Goal: Task Accomplishment & Management: Complete application form

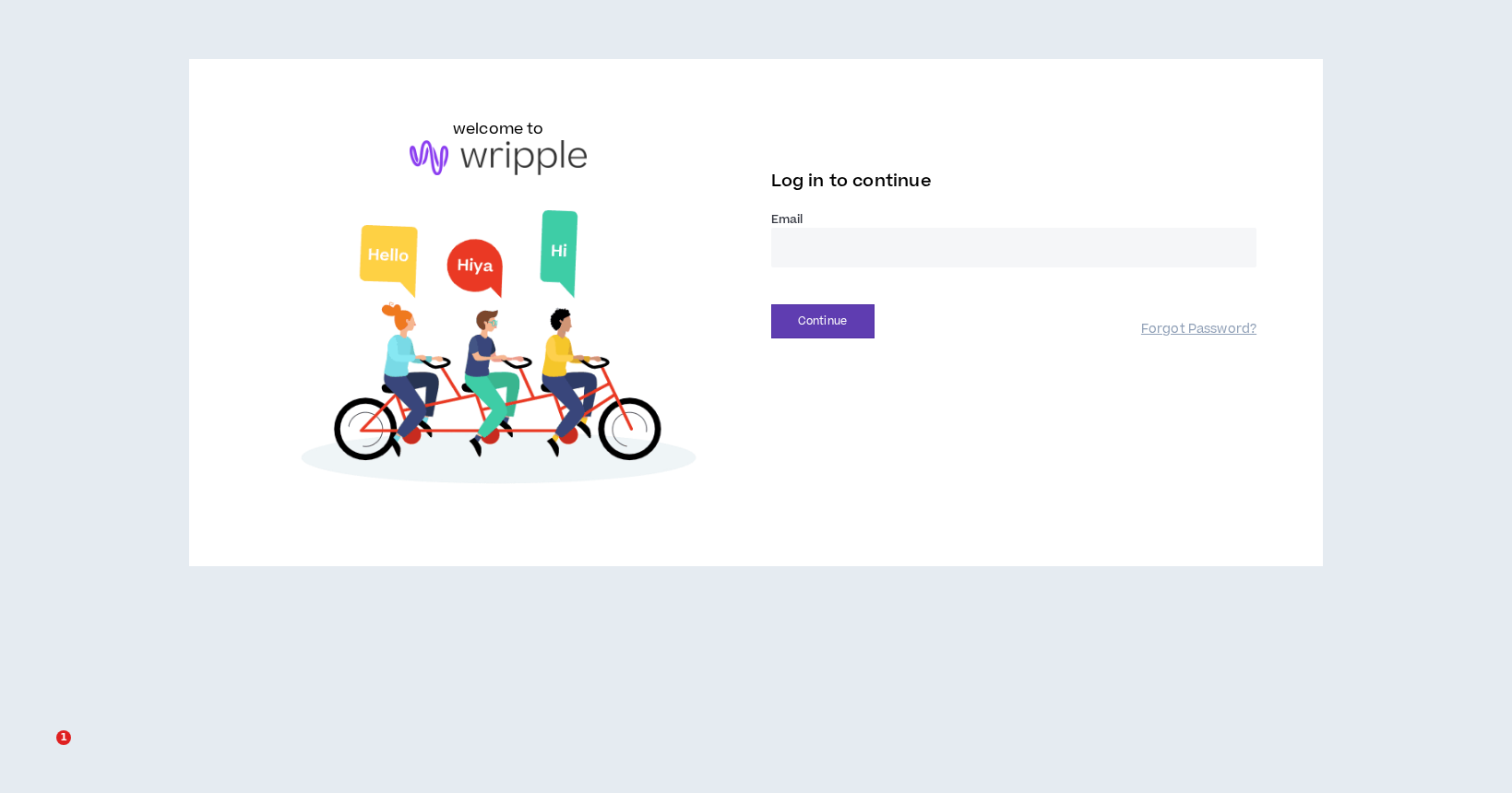
click at [878, 255] on input "email" at bounding box center [1015, 248] width 486 height 40
type input "**********"
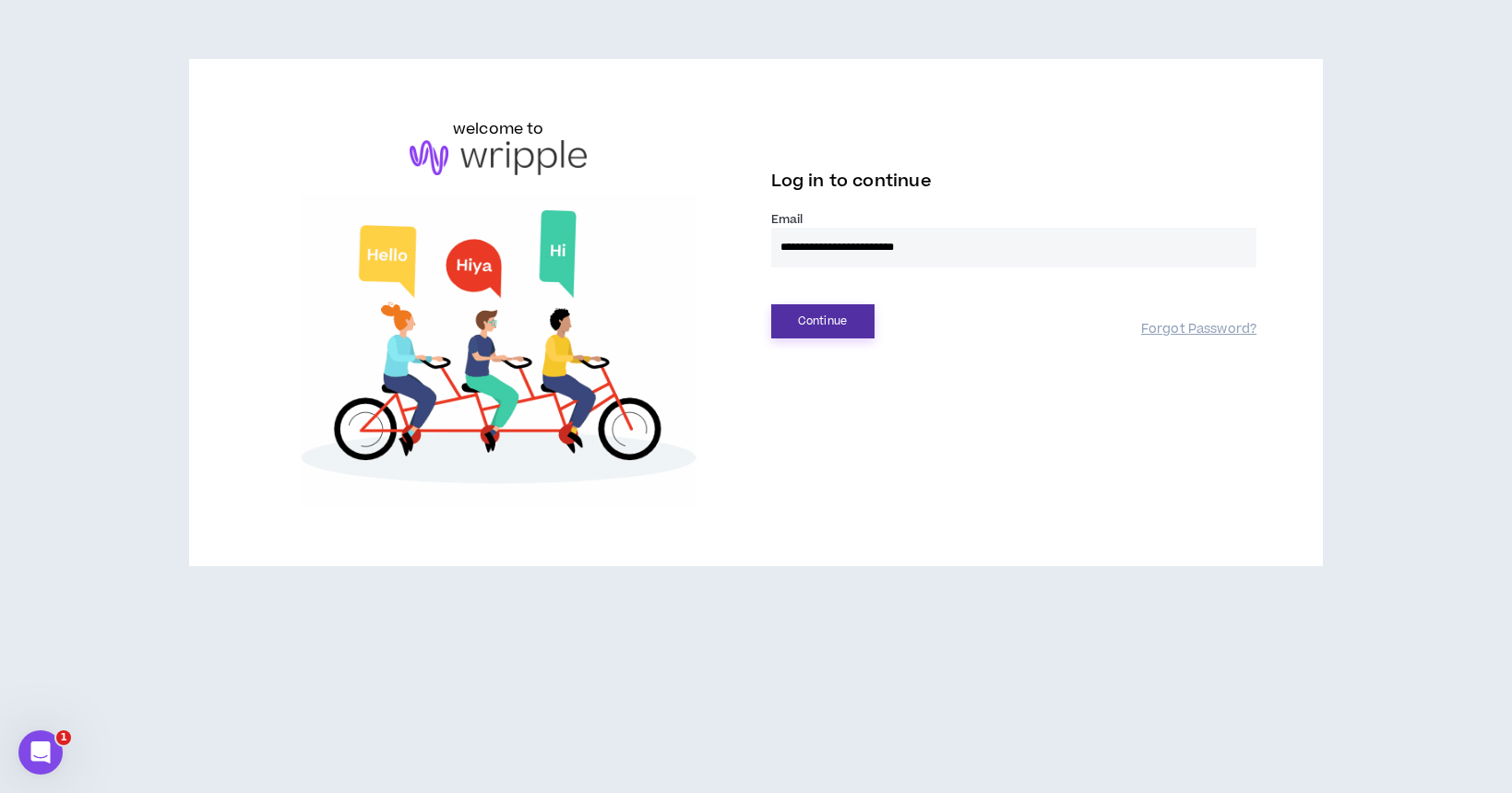
click at [831, 323] on button "Continue" at bounding box center [823, 322] width 104 height 34
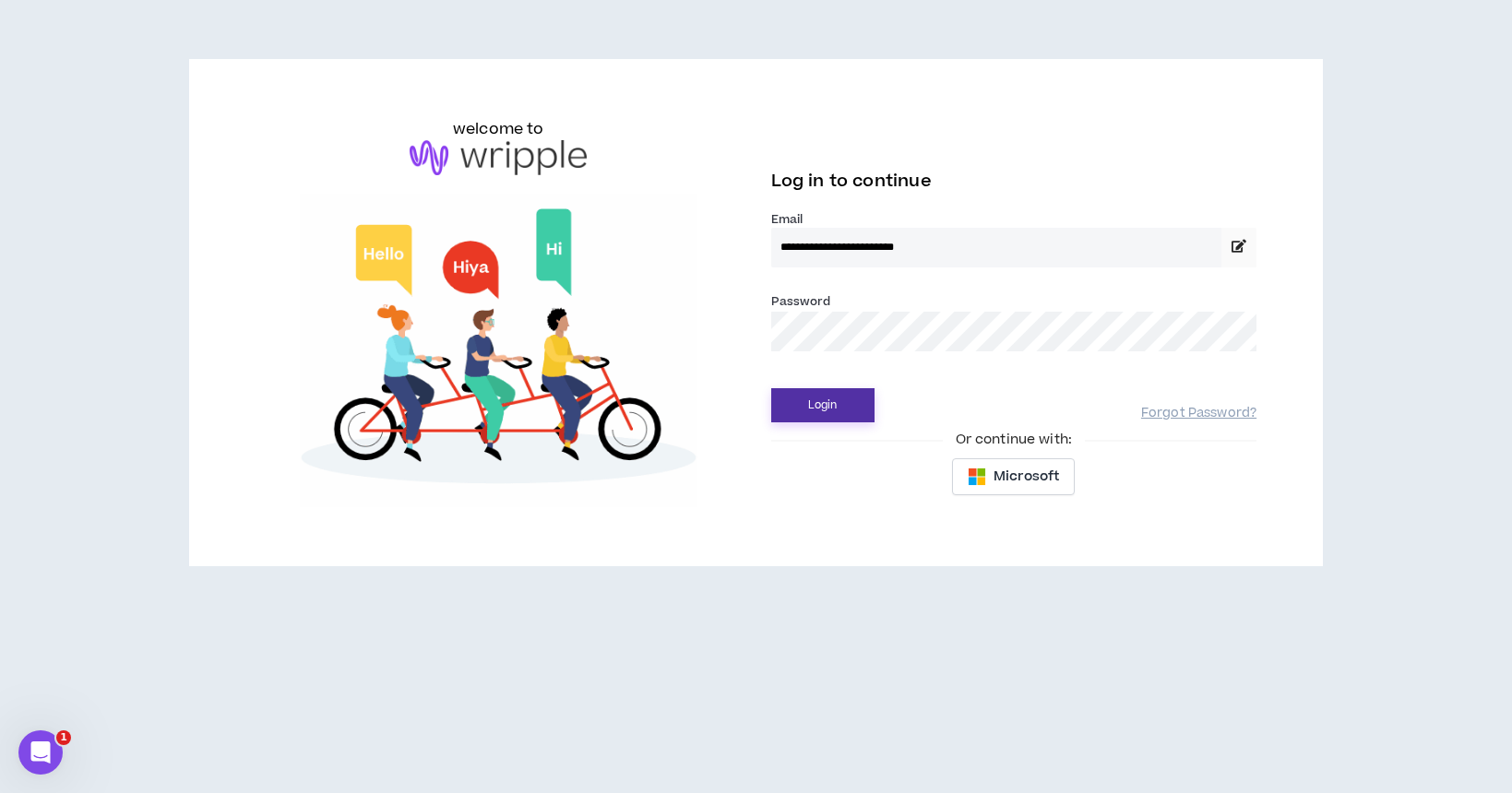
click at [830, 411] on button "Login" at bounding box center [823, 405] width 104 height 34
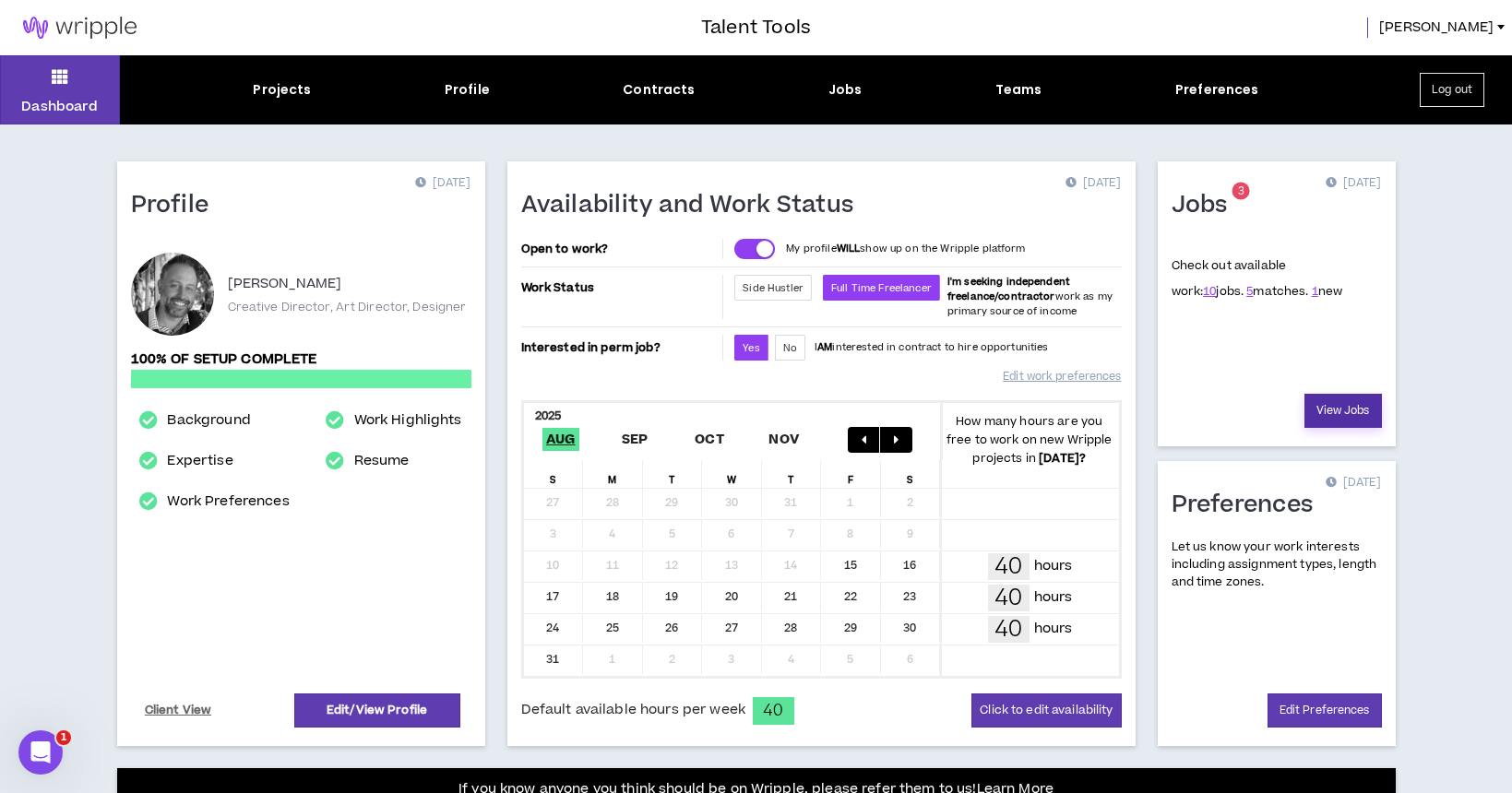
click at [1353, 407] on link "View Jobs" at bounding box center [1344, 410] width 78 height 34
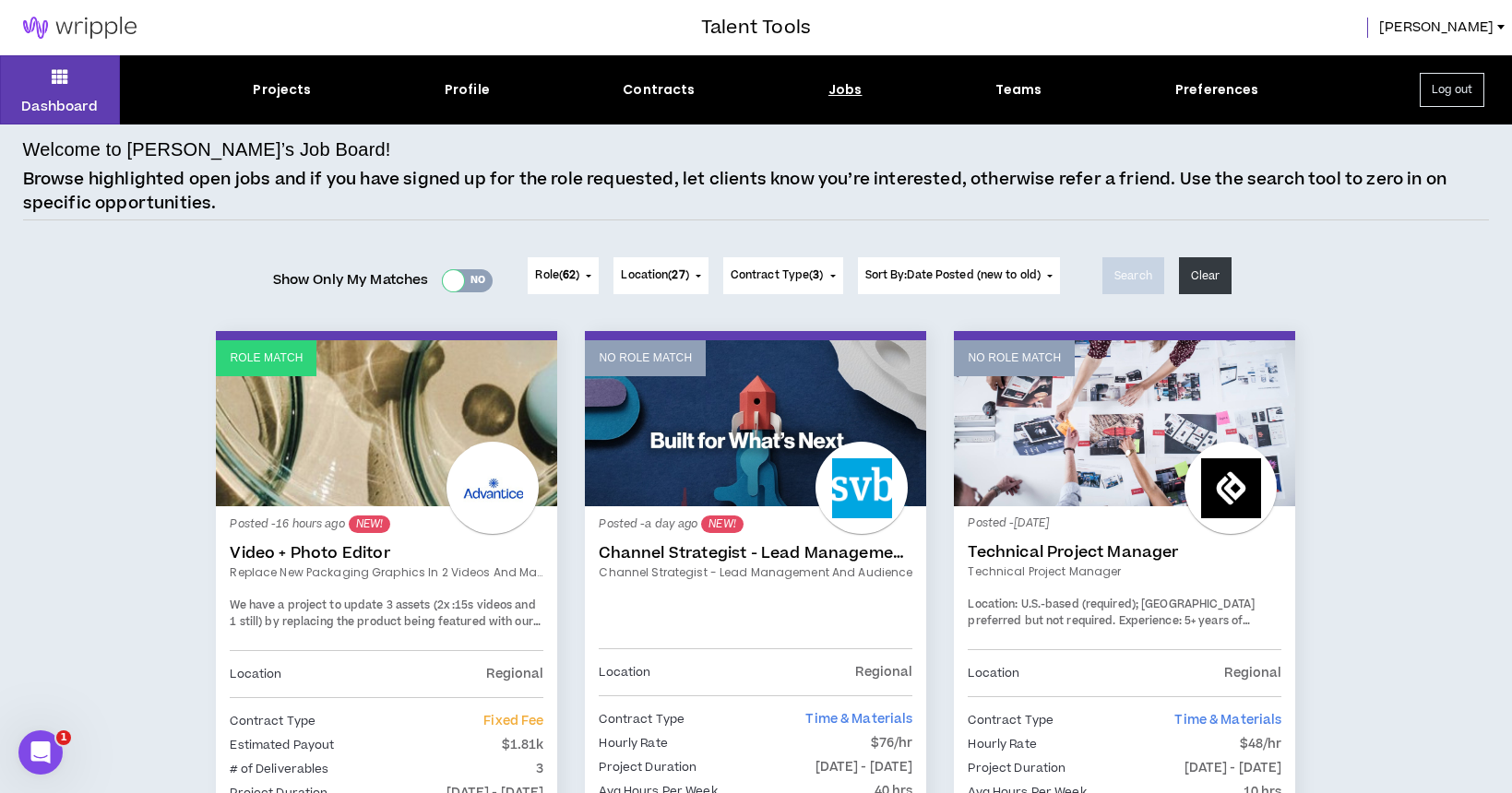
click at [453, 278] on div at bounding box center [453, 280] width 21 height 21
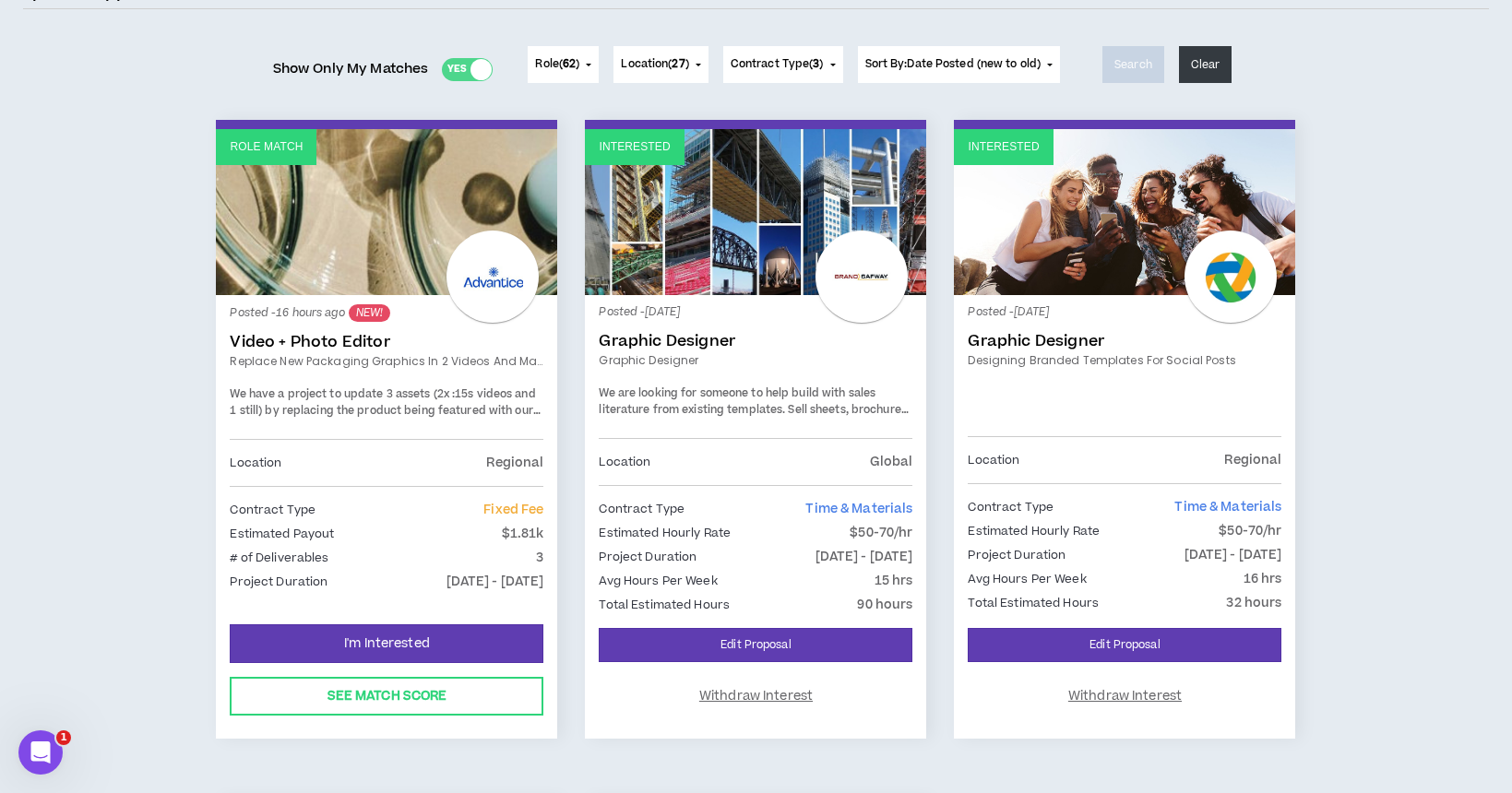
scroll to position [217, 0]
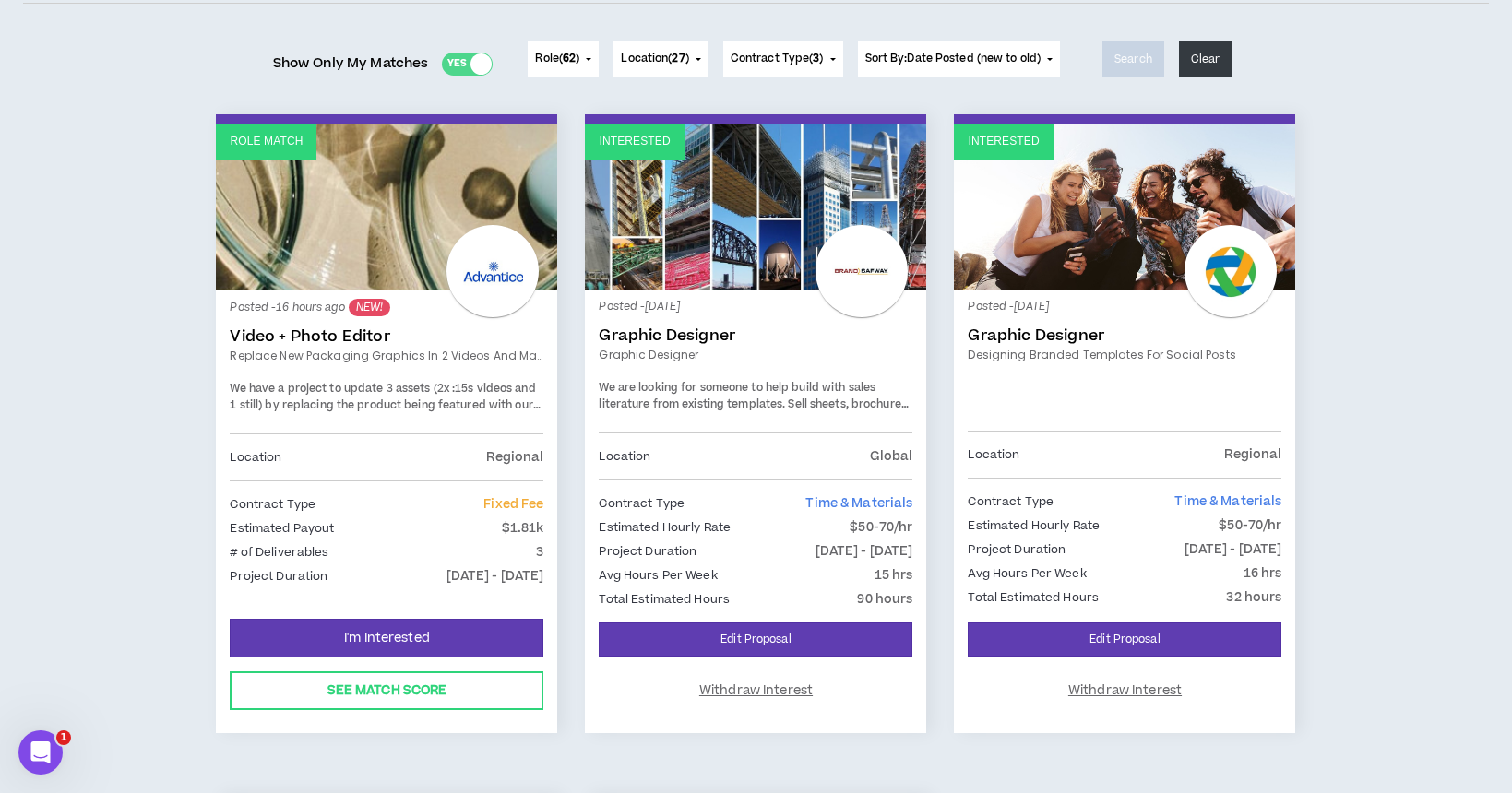
click at [367, 226] on link "Role Match" at bounding box center [387, 206] width 342 height 166
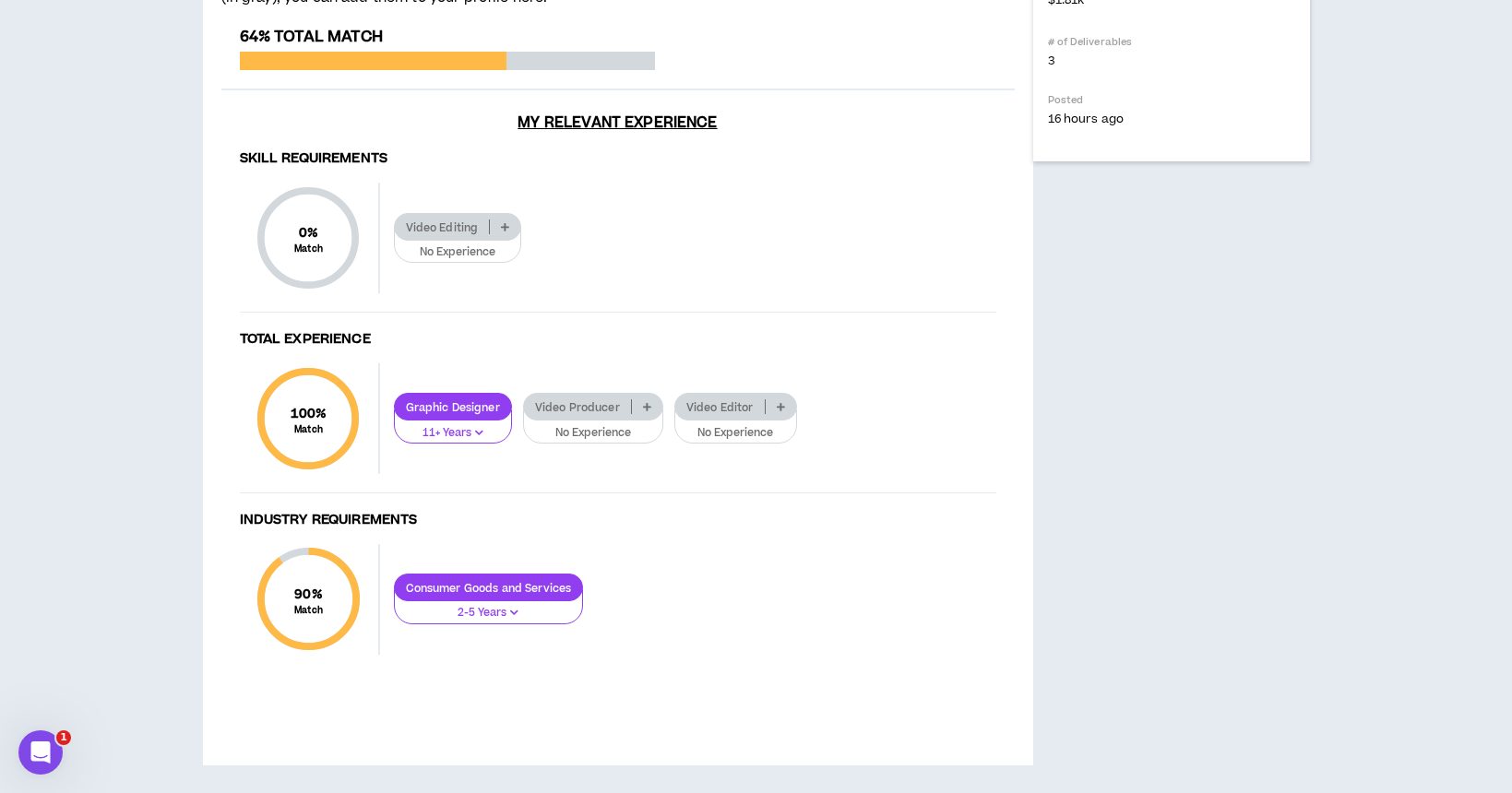
scroll to position [1226, 0]
click at [628, 441] on p "No Experience" at bounding box center [593, 433] width 117 height 17
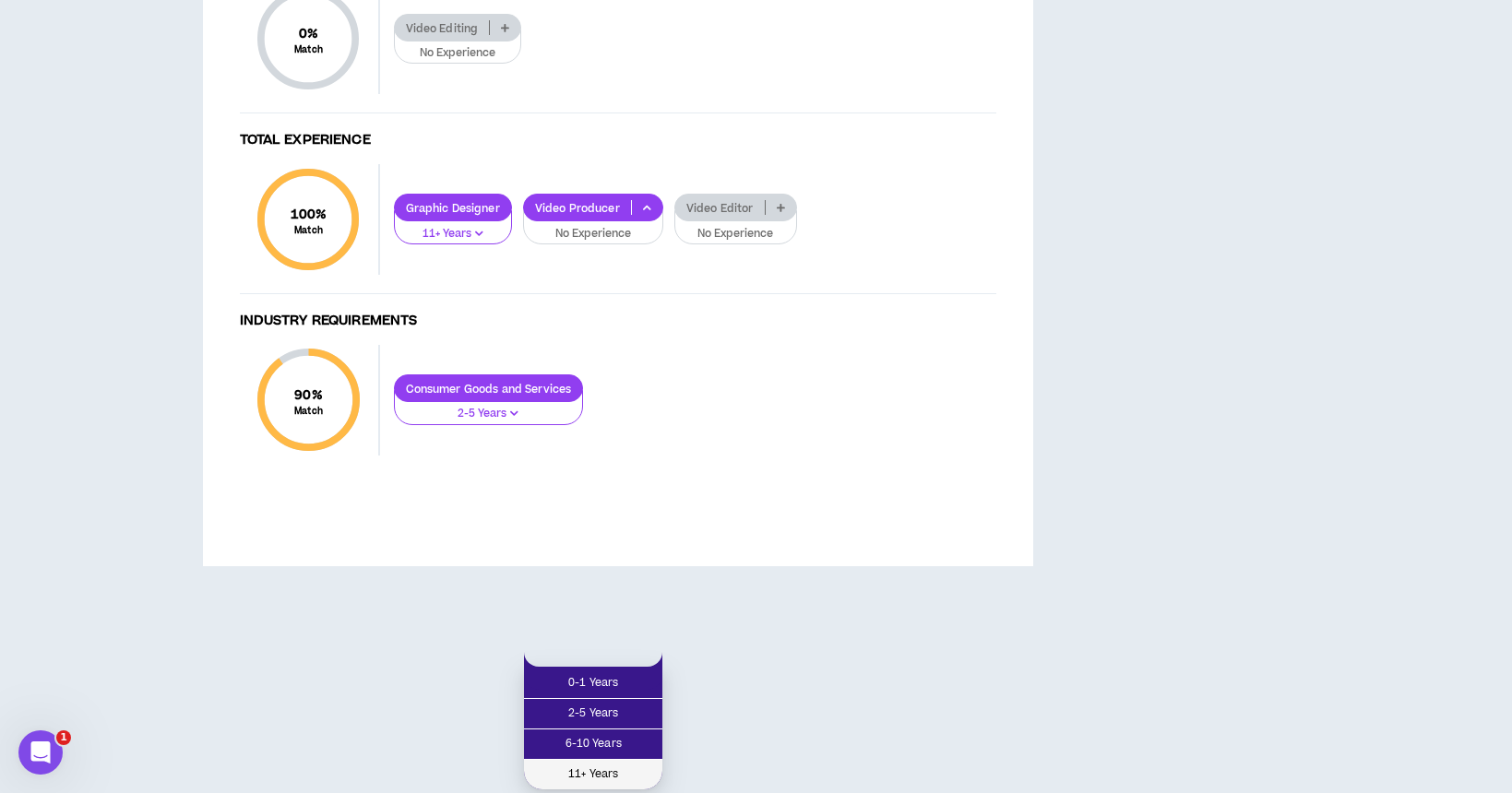
click at [604, 765] on span "11+ Years" at bounding box center [593, 775] width 117 height 20
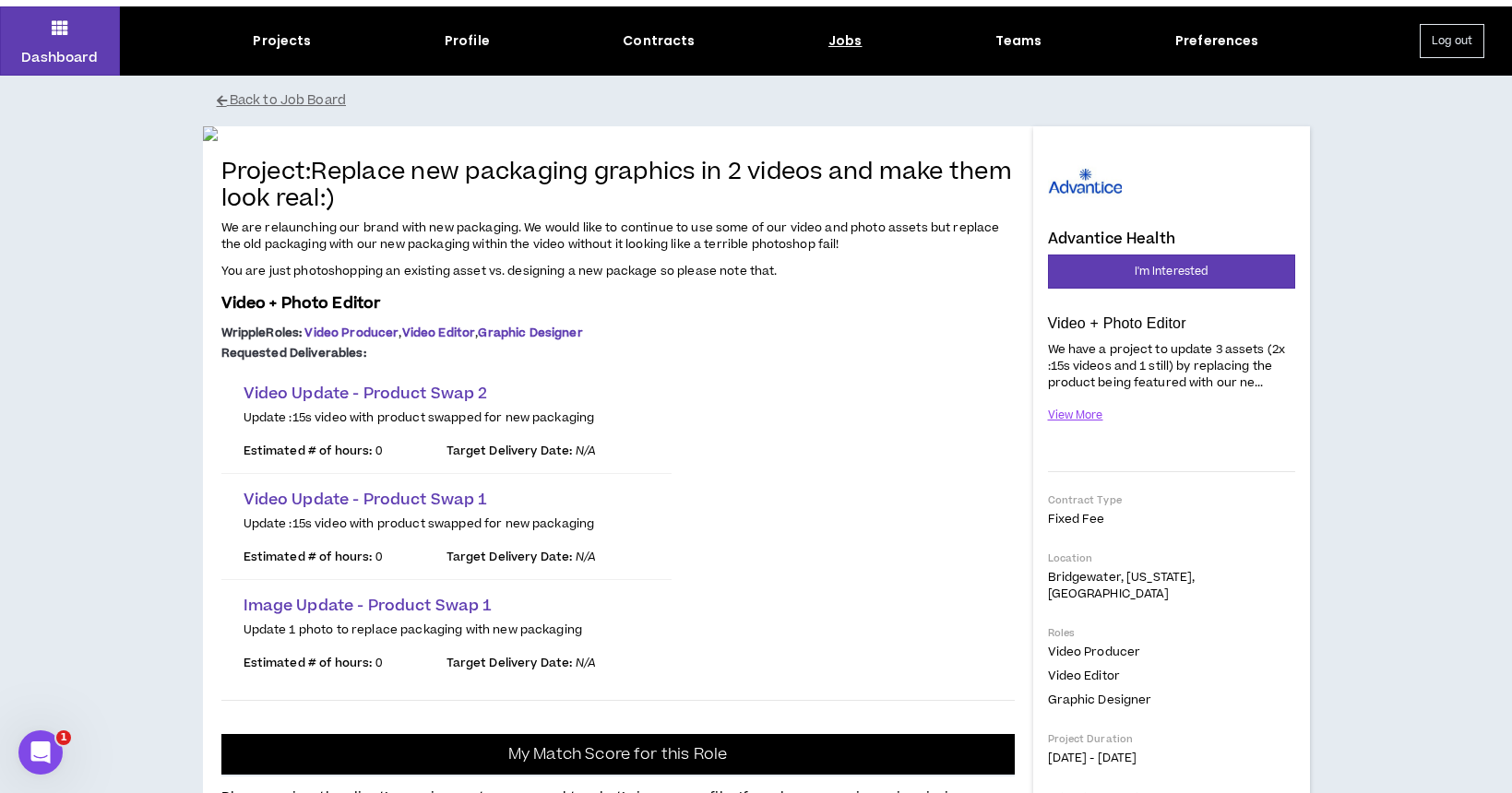
scroll to position [41, 0]
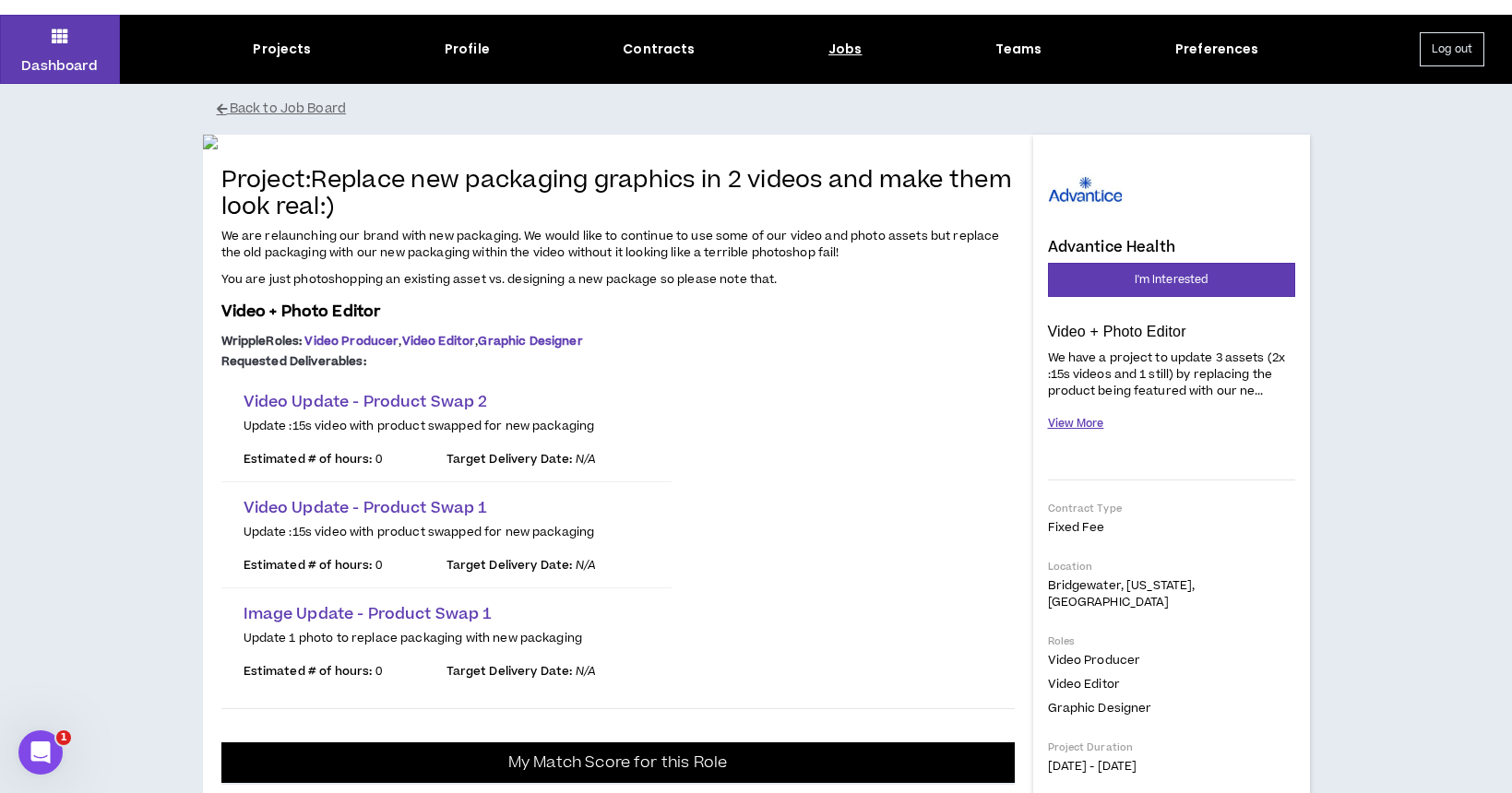
click at [1087, 426] on button "View More" at bounding box center [1076, 423] width 56 height 32
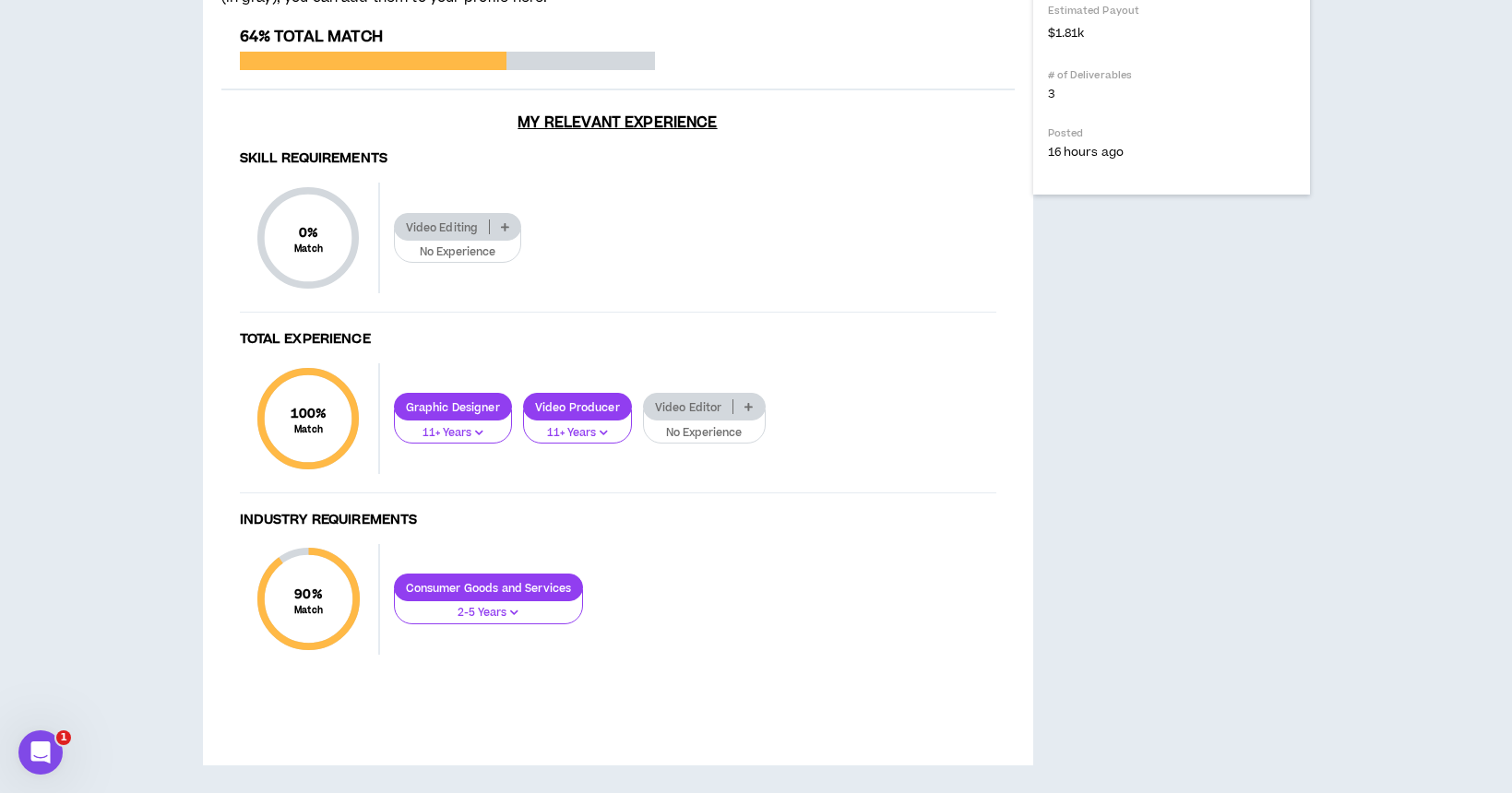
scroll to position [1122, 0]
click at [464, 261] on p "No Experience" at bounding box center [457, 252] width 105 height 17
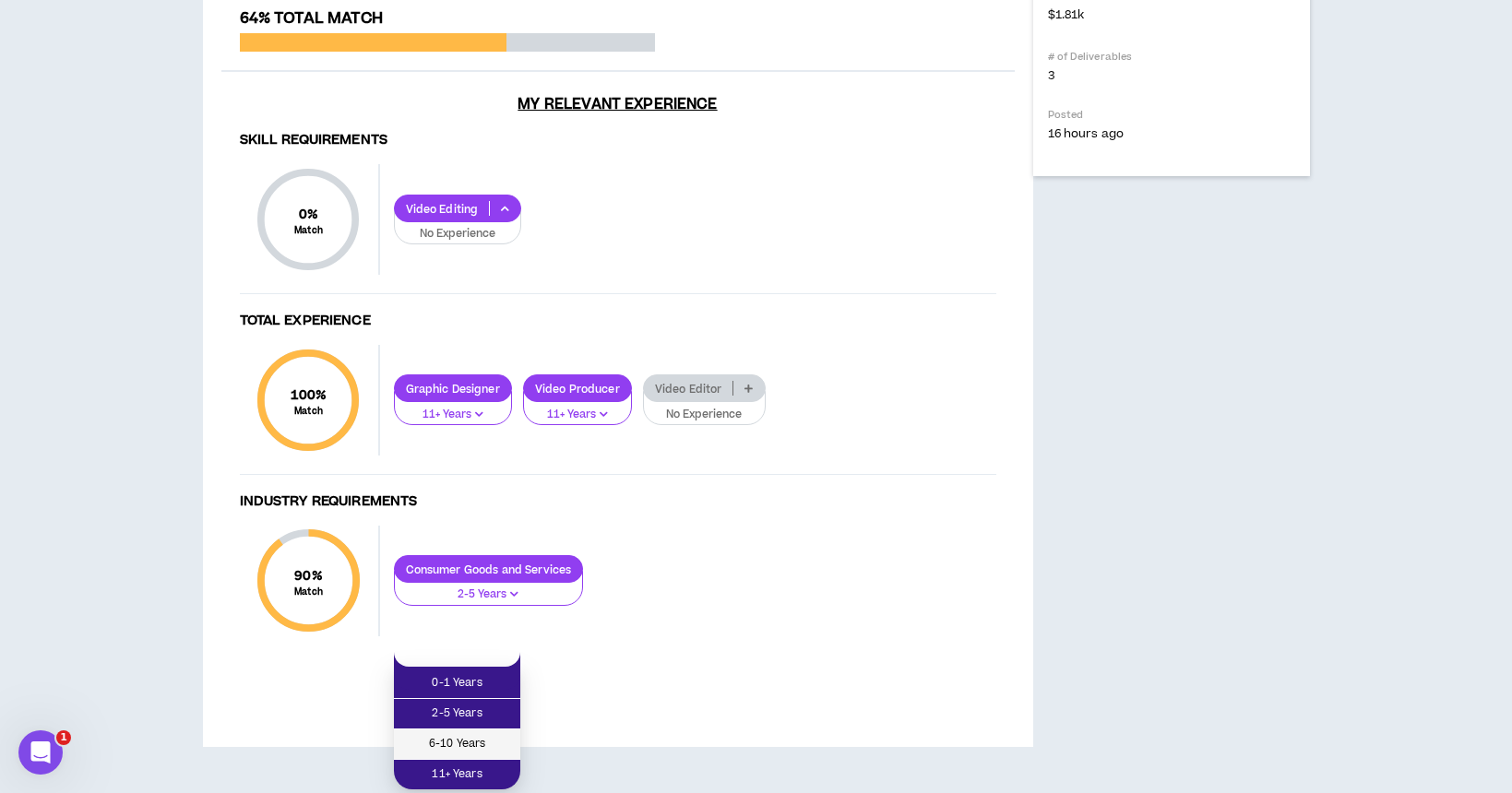
click at [487, 734] on span "6-10 Years" at bounding box center [456, 744] width 105 height 20
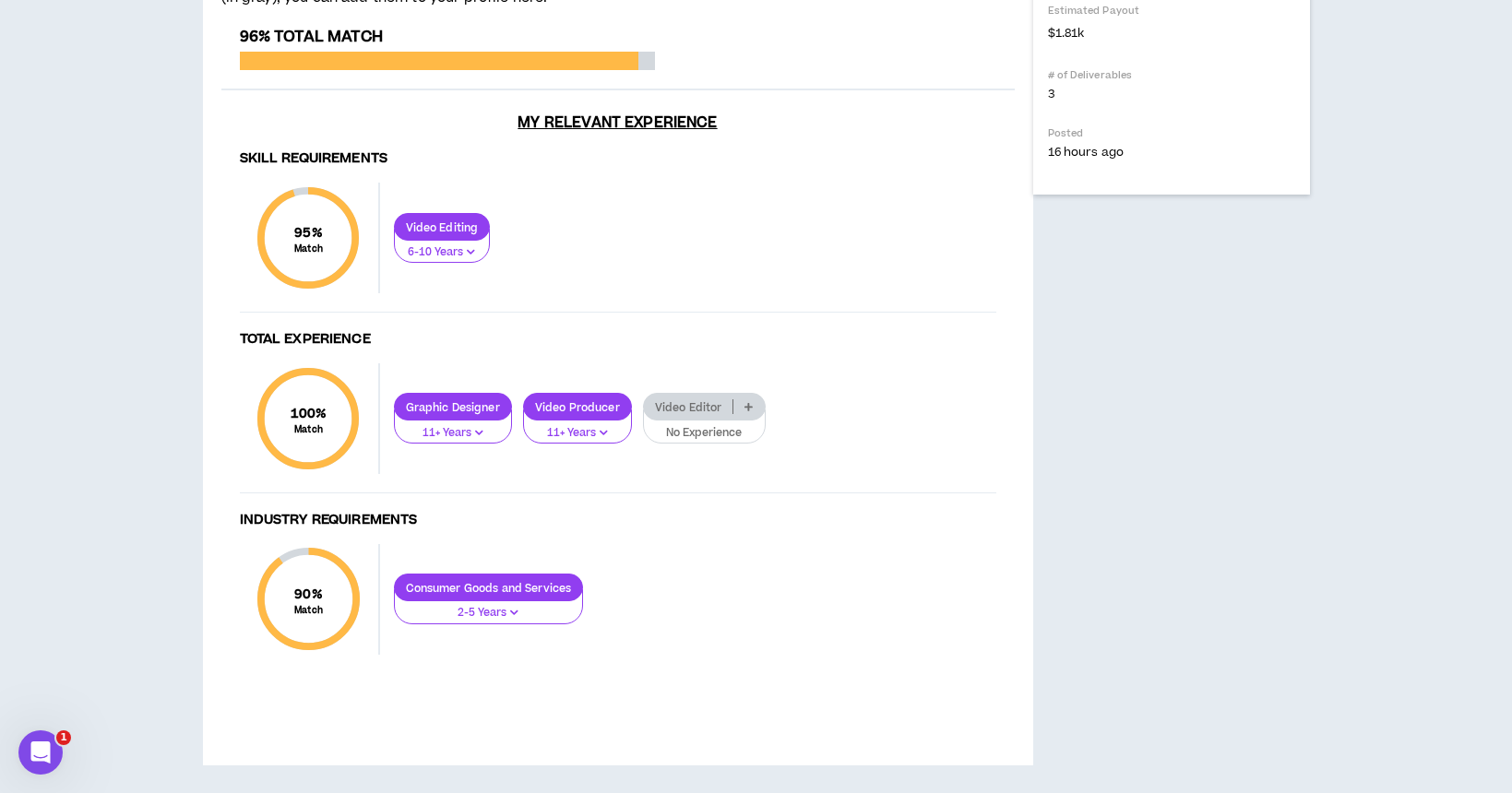
scroll to position [1314, 0]
click at [734, 427] on p "No Experience" at bounding box center [704, 433] width 99 height 17
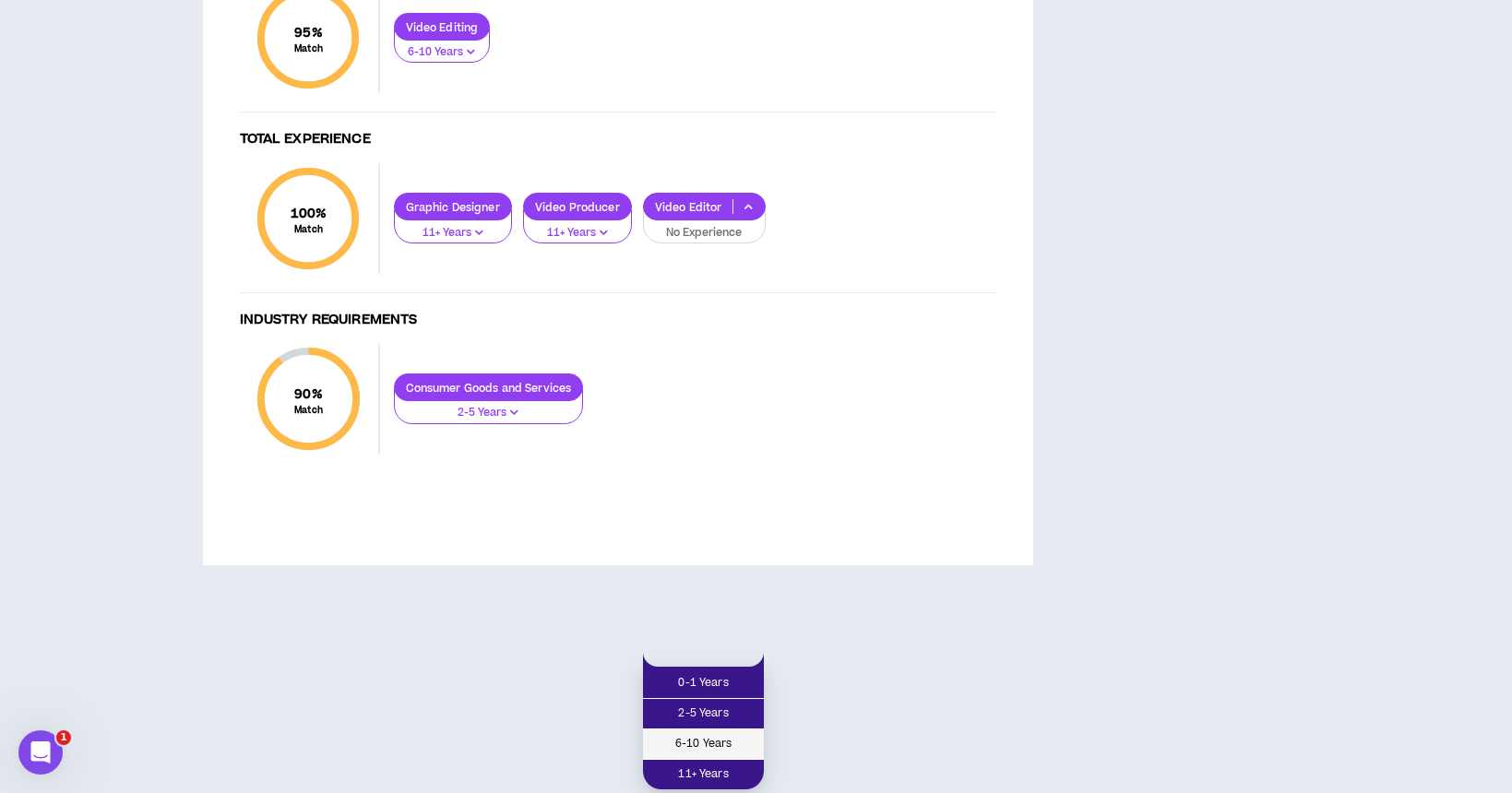
click at [717, 734] on span "6-10 Years" at bounding box center [703, 744] width 99 height 20
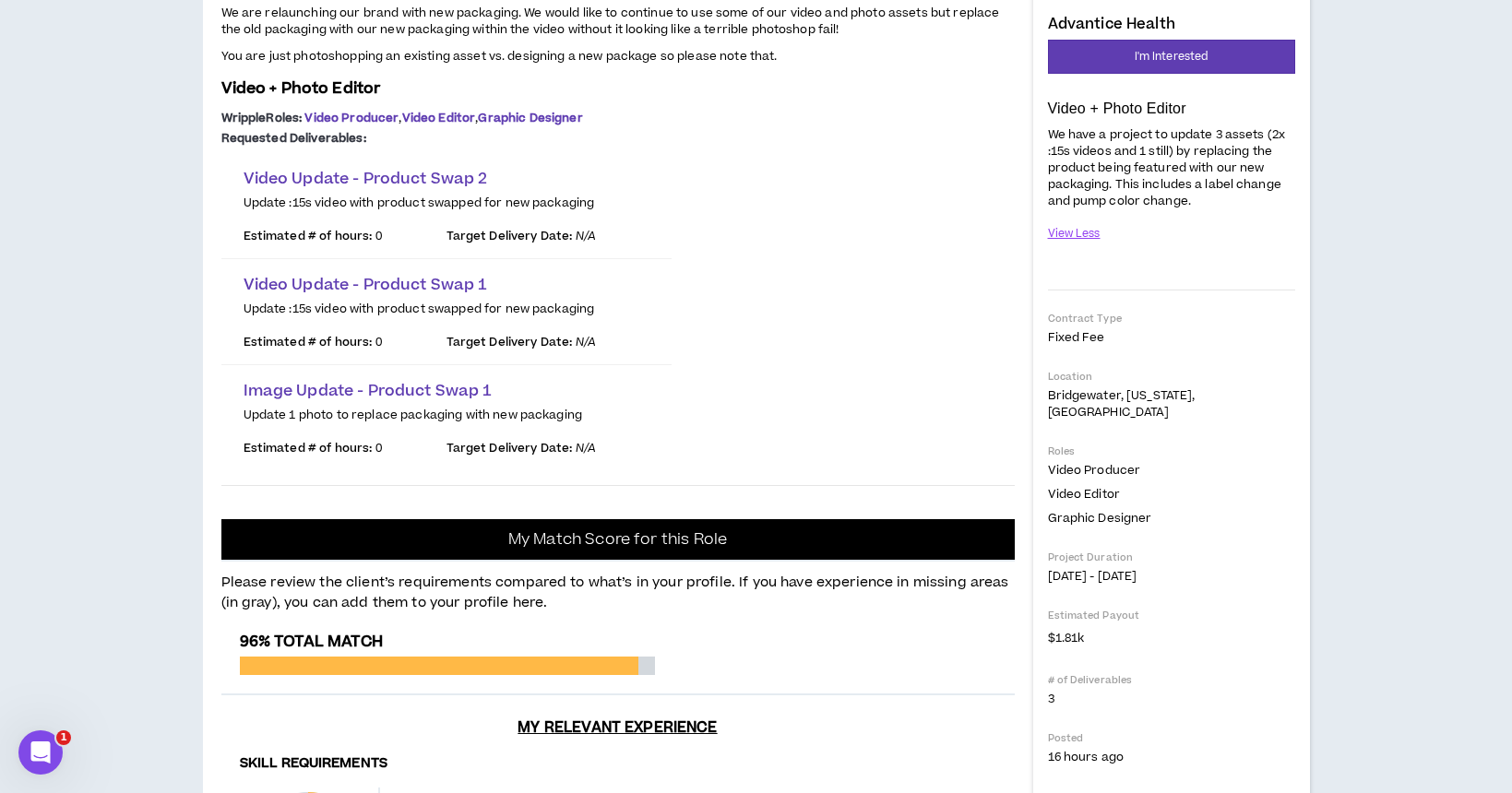
scroll to position [263, 0]
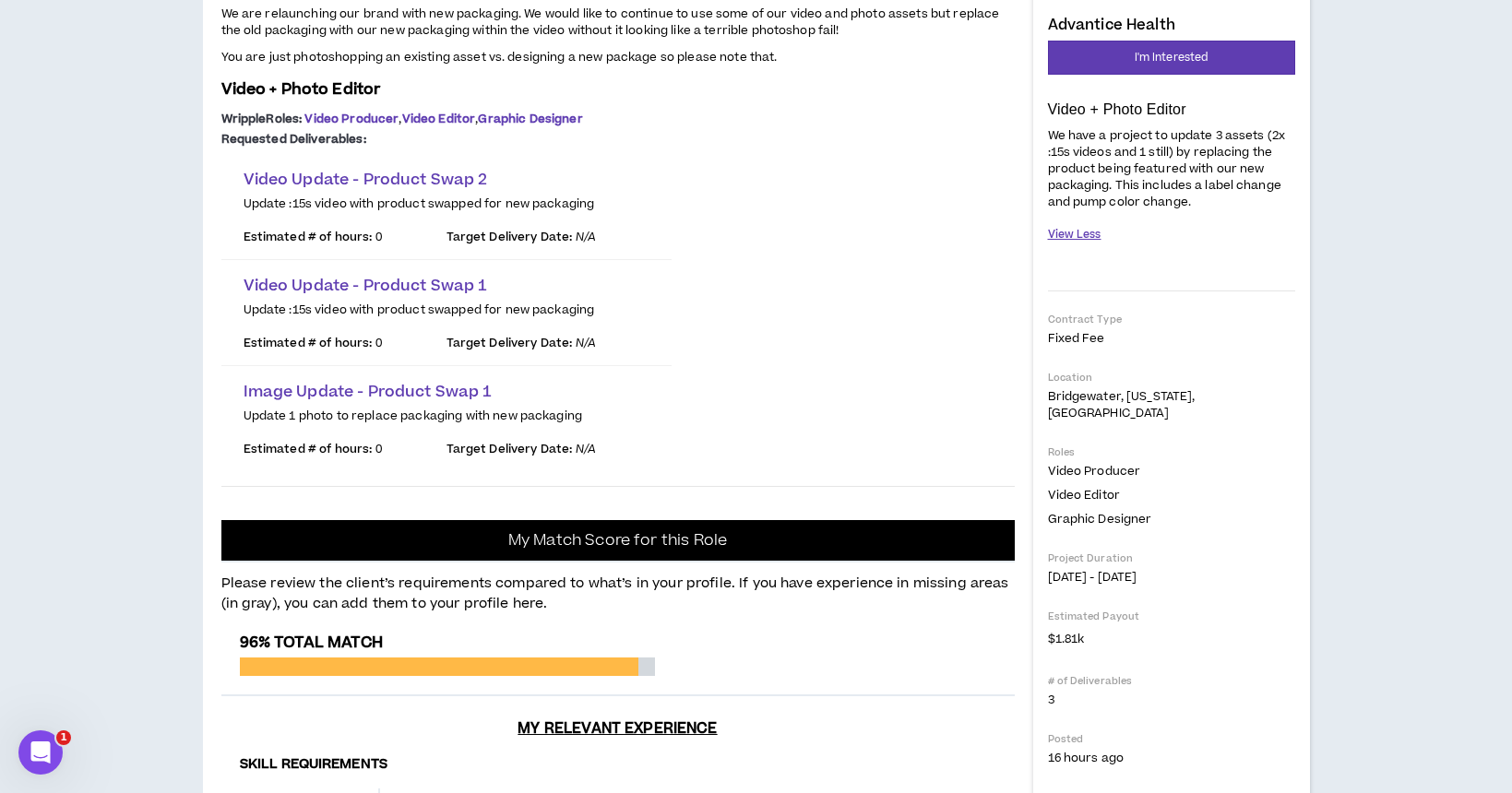
click at [1086, 235] on button "View Less" at bounding box center [1075, 234] width 54 height 32
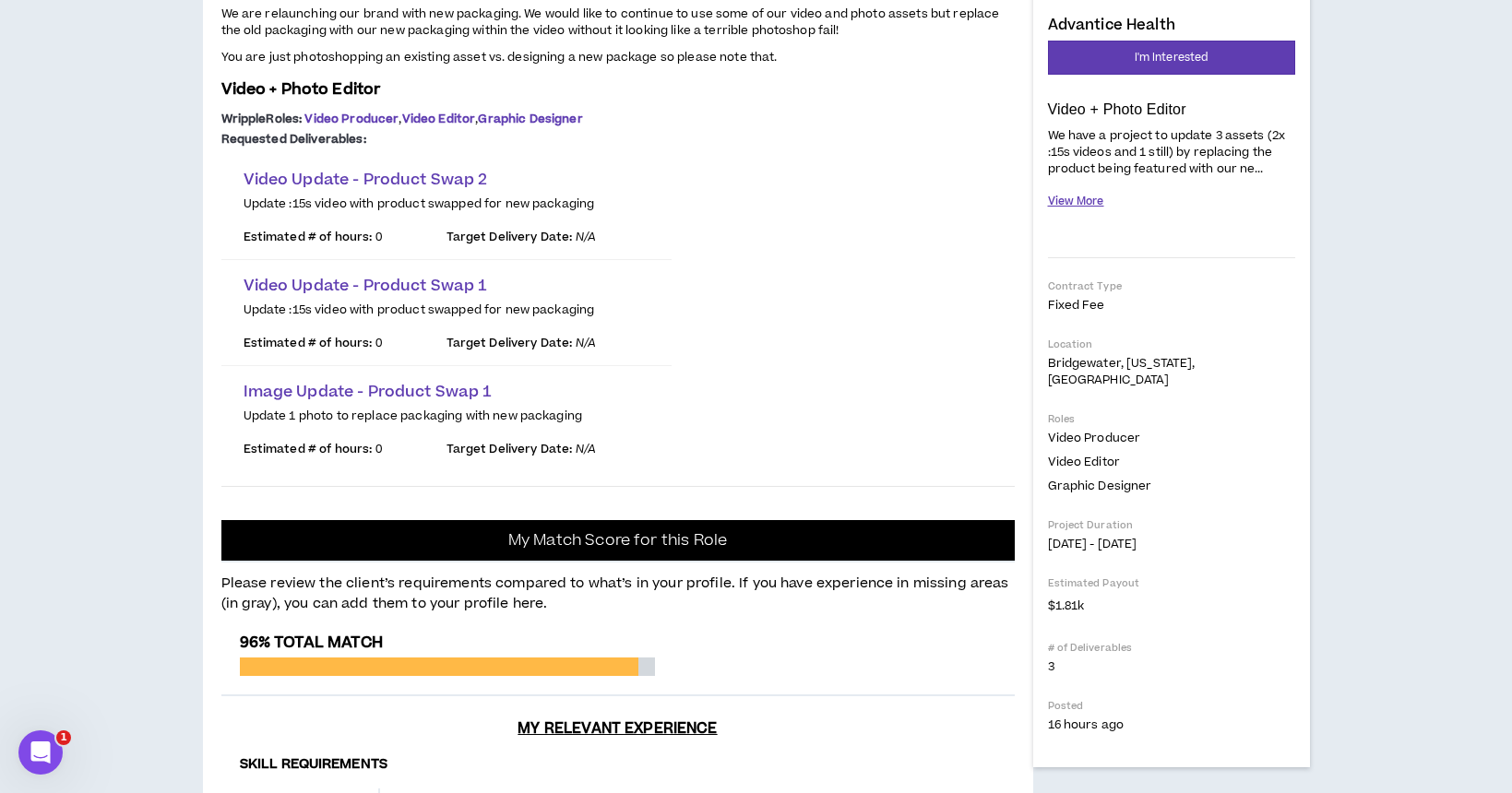
click at [1085, 204] on button "View More" at bounding box center [1076, 201] width 56 height 32
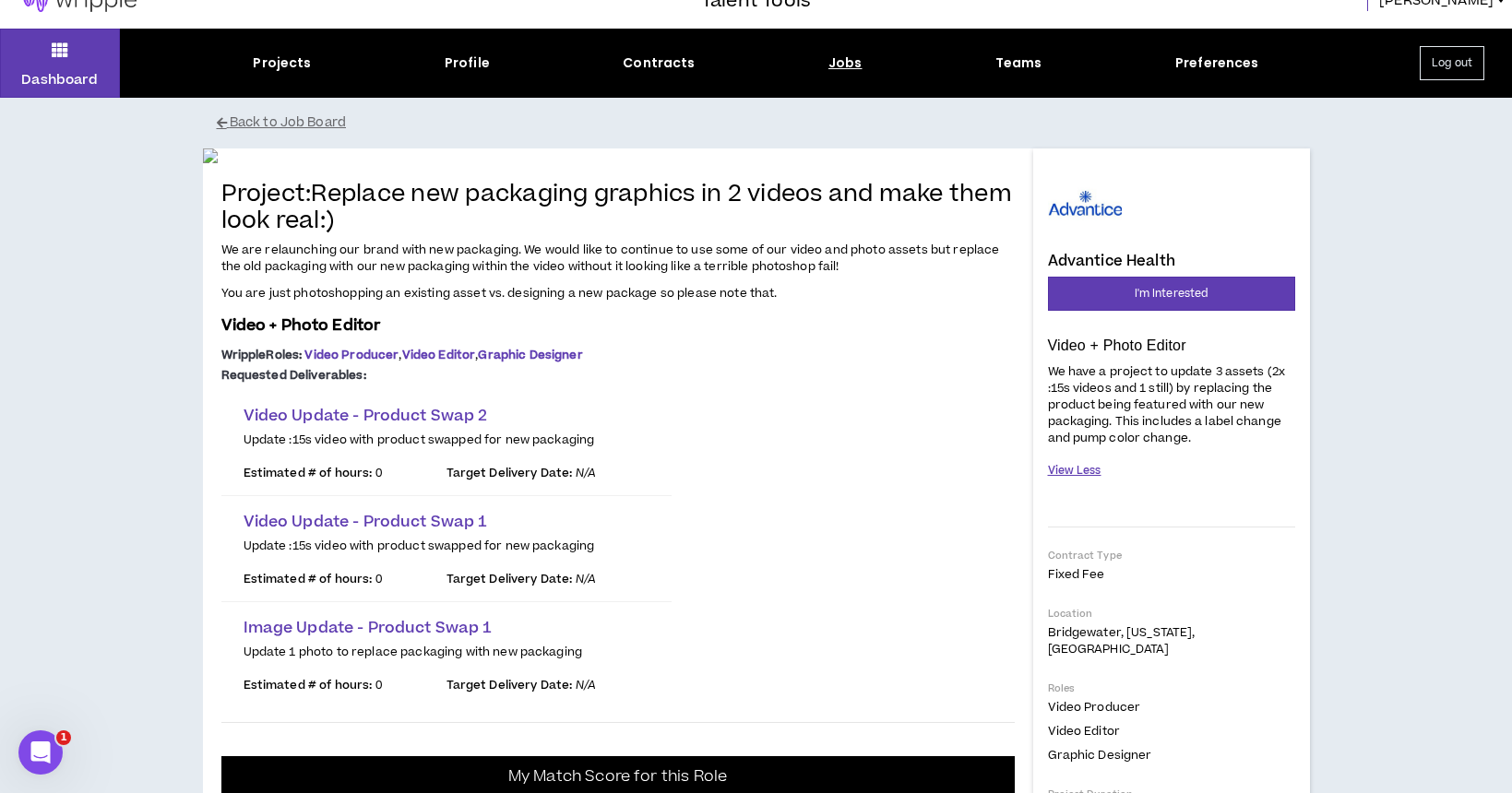
scroll to position [32, 0]
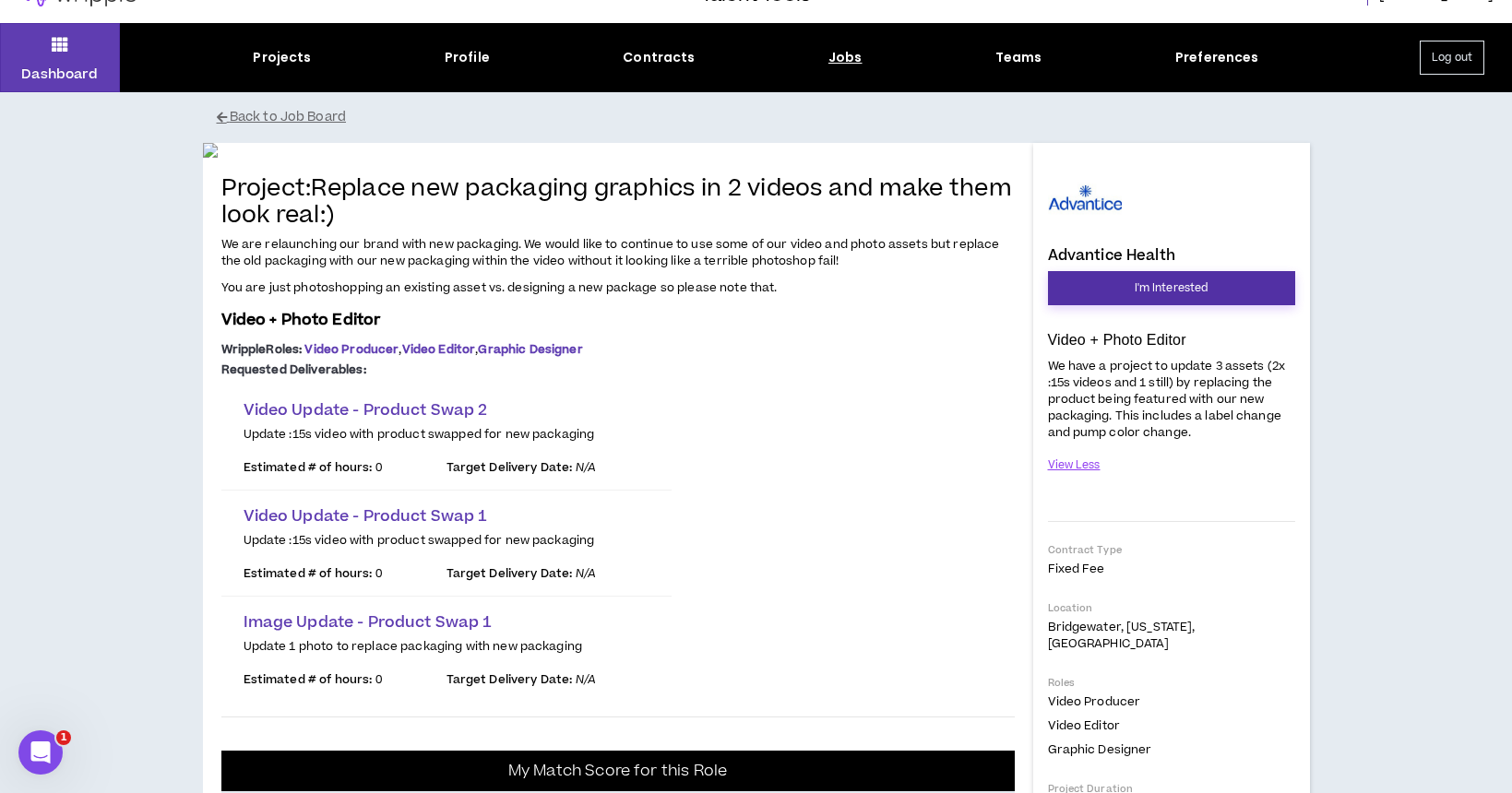
click at [1237, 281] on button "I'm Interested" at bounding box center [1172, 288] width 247 height 34
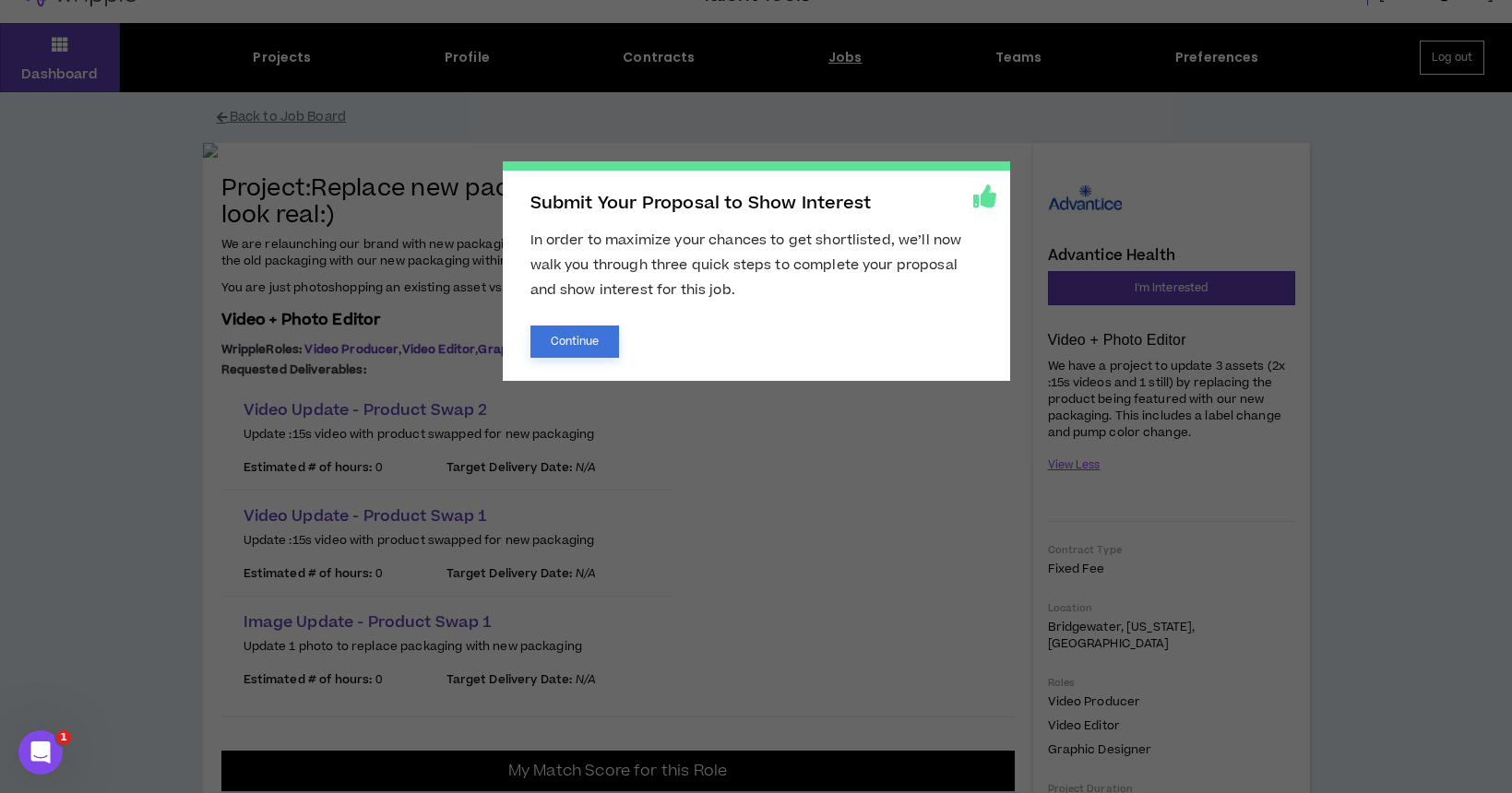
click at [576, 329] on button "Continue" at bounding box center [575, 342] width 90 height 32
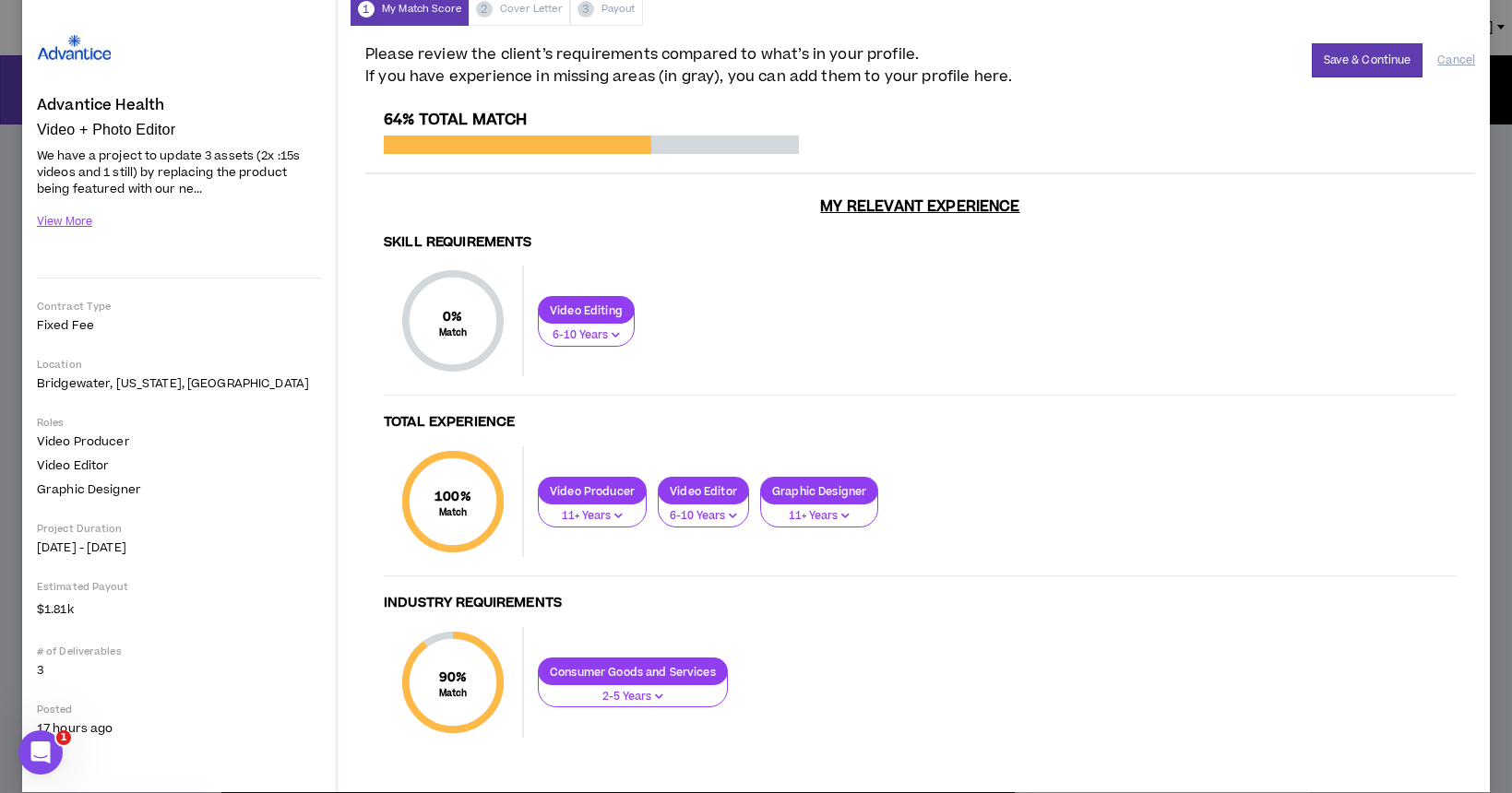
scroll to position [75, 0]
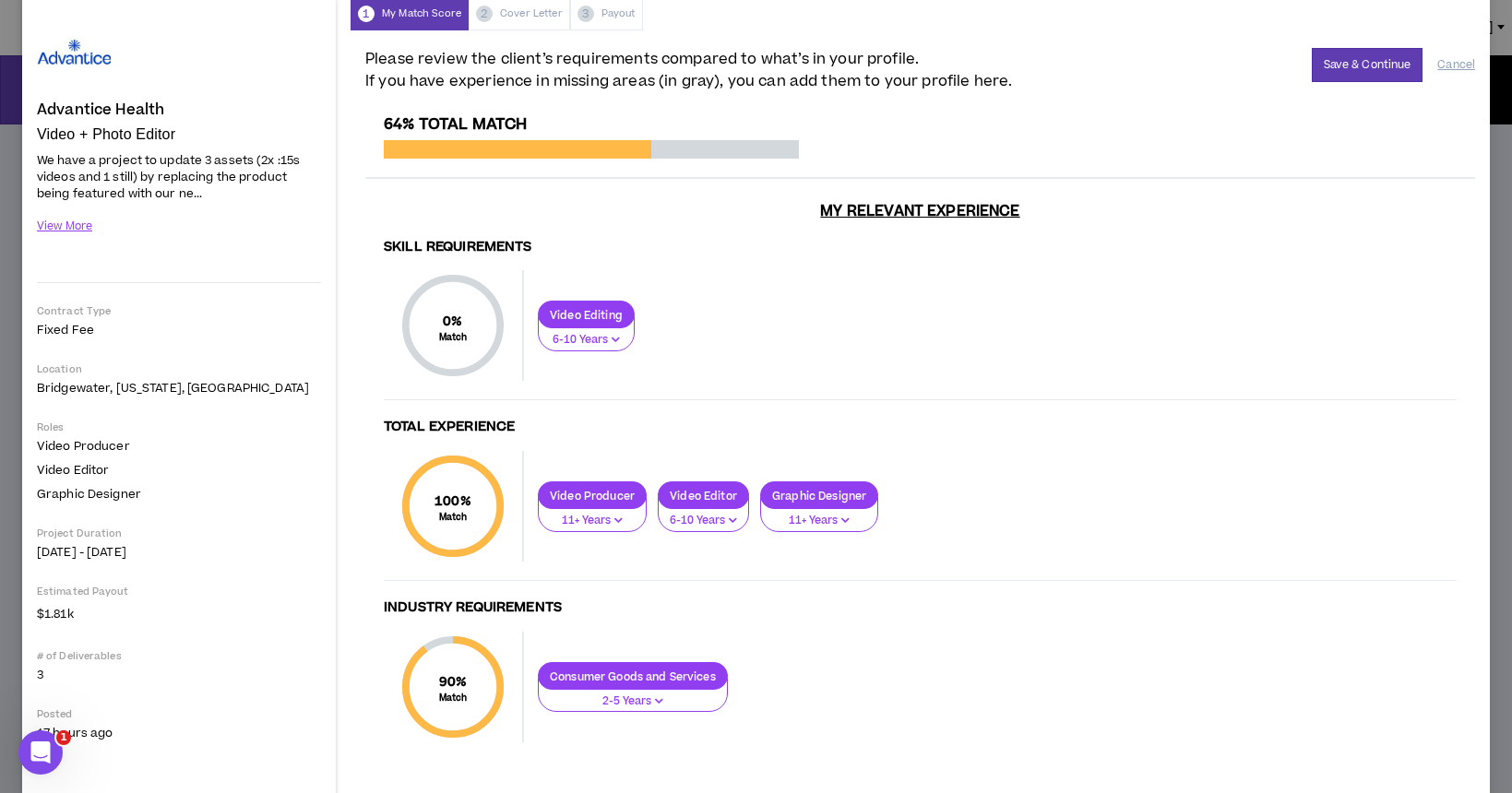
click at [621, 343] on p "6-10 Years" at bounding box center [586, 340] width 73 height 17
click at [575, 435] on span "11+ Years" at bounding box center [586, 435] width 73 height 20
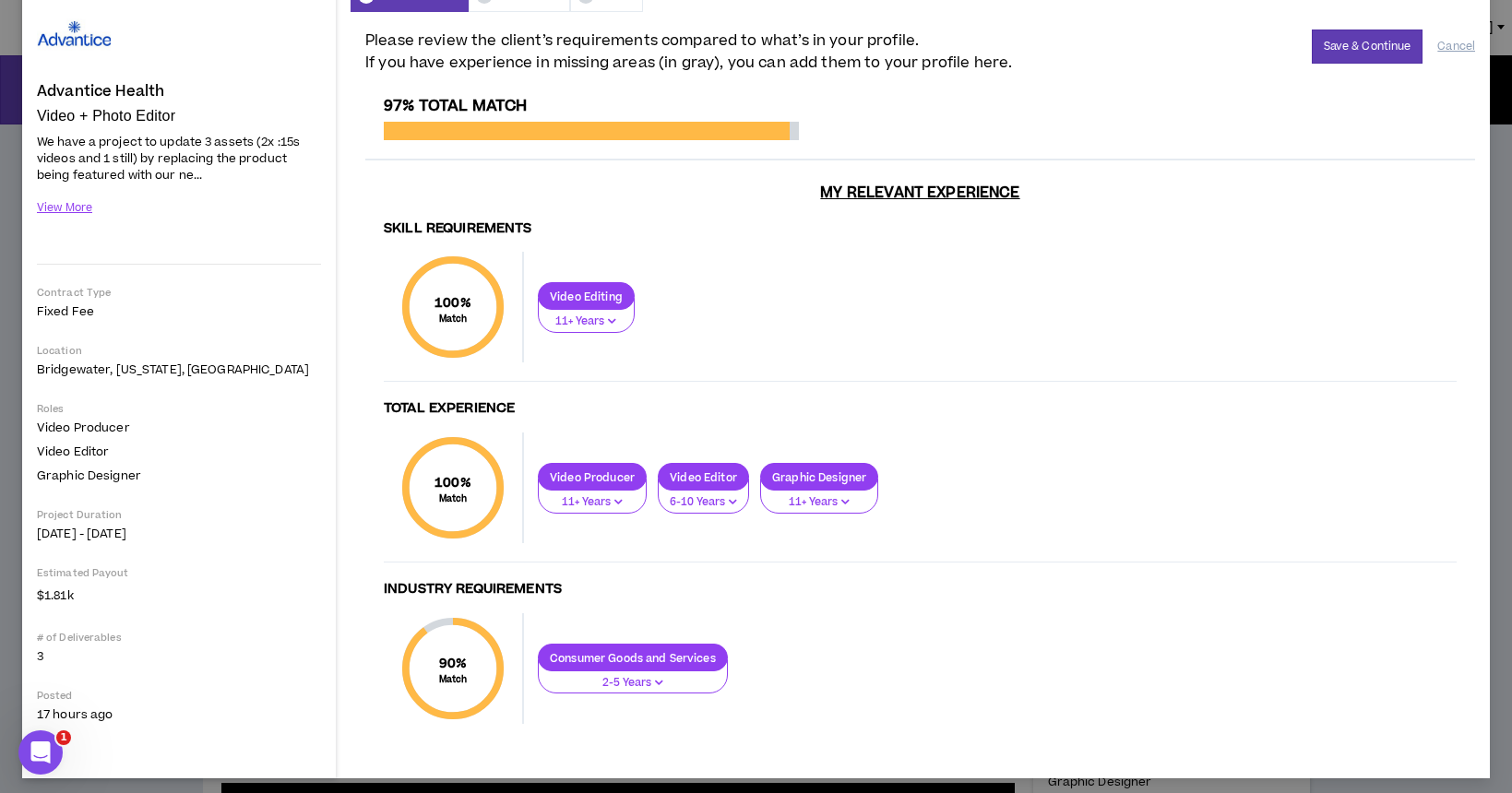
click at [594, 315] on button "11+ Years" at bounding box center [586, 315] width 97 height 35
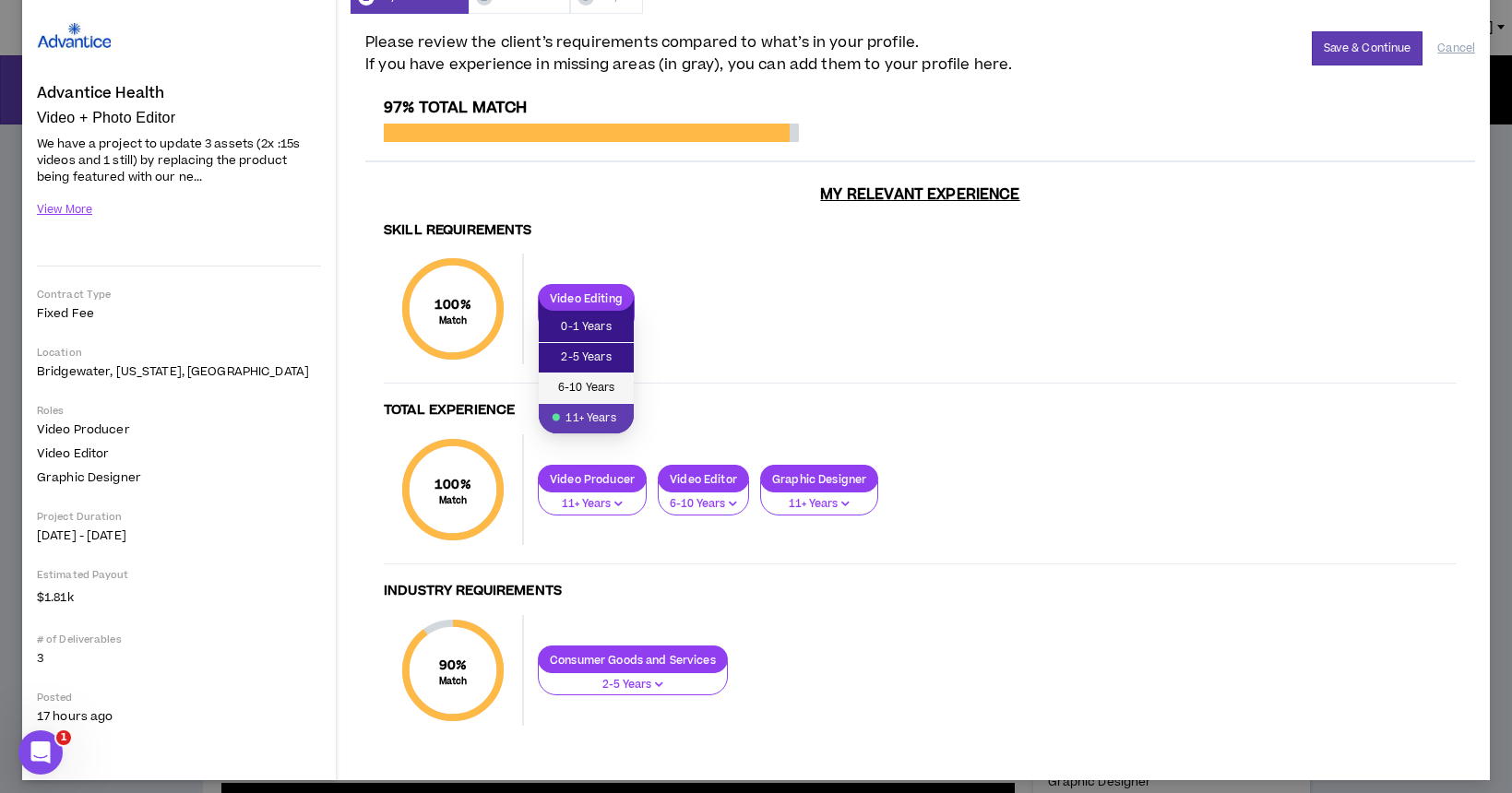
click at [599, 387] on span "6-10 Years" at bounding box center [586, 389] width 73 height 20
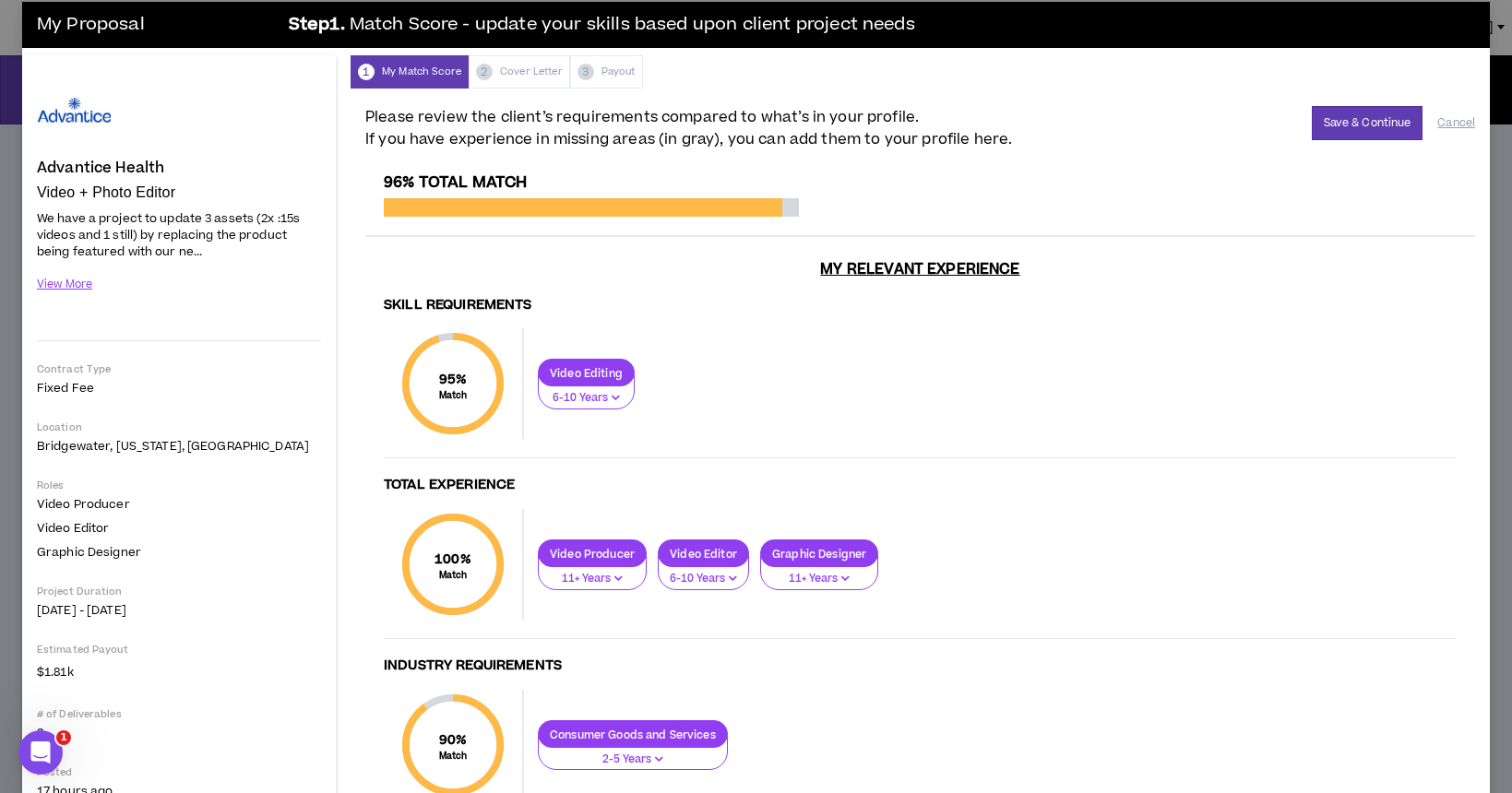
scroll to position [0, 0]
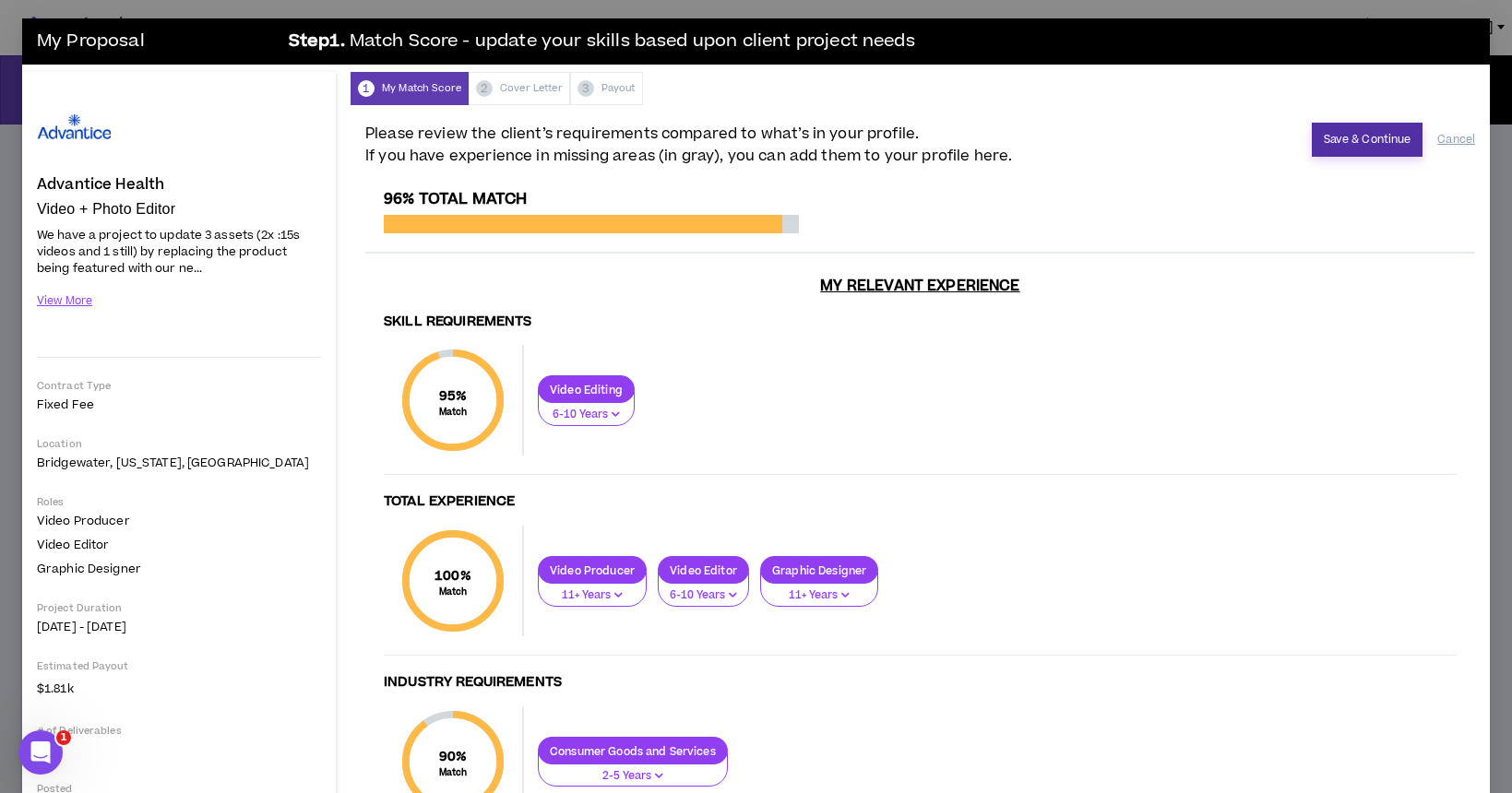
click at [1370, 144] on button "Save & Continue" at bounding box center [1368, 139] width 112 height 34
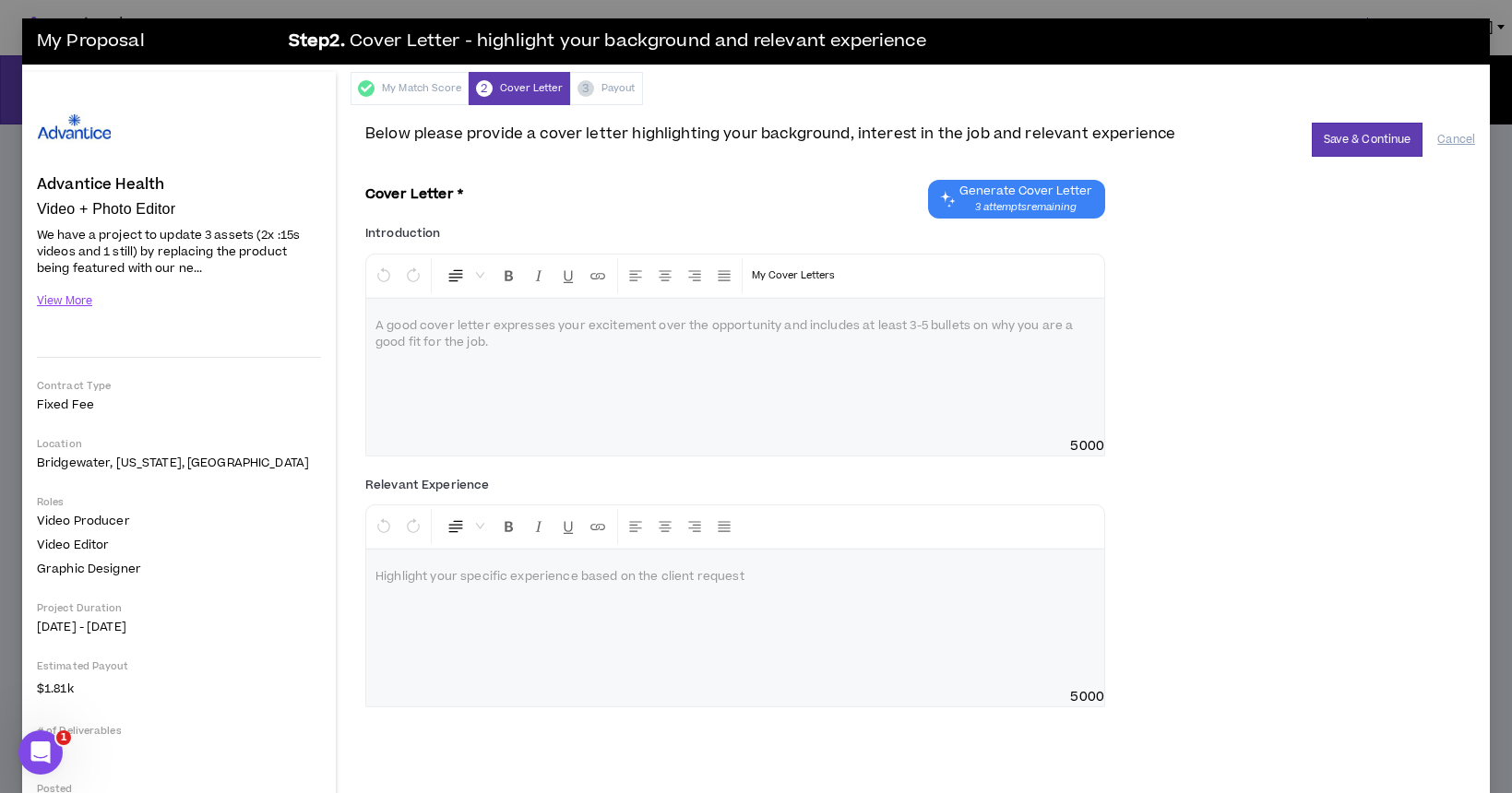
click at [1017, 197] on span "Generate Cover Letter" at bounding box center [1026, 190] width 133 height 15
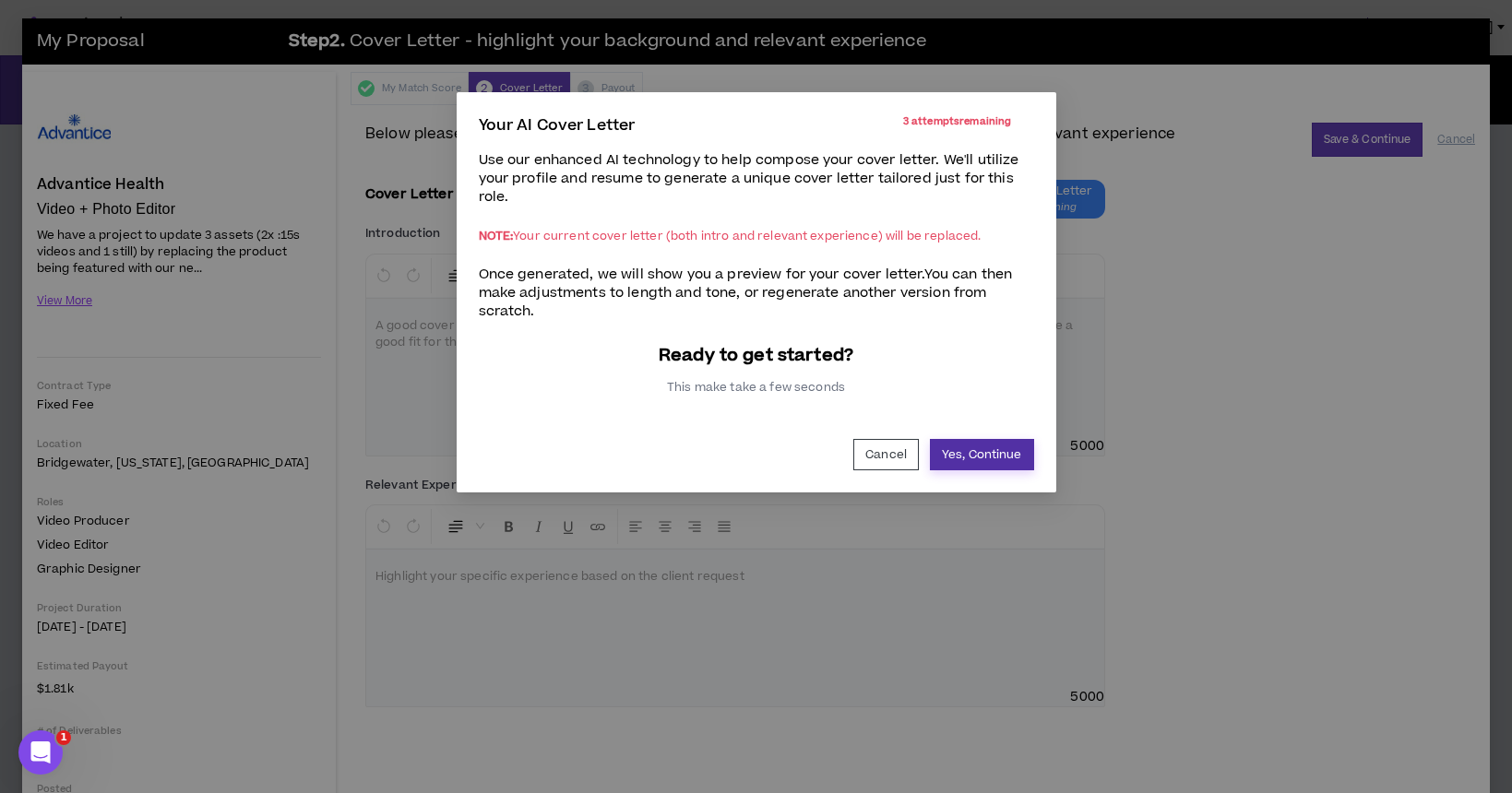
click at [1002, 453] on button "Yes, Continue" at bounding box center [982, 454] width 105 height 31
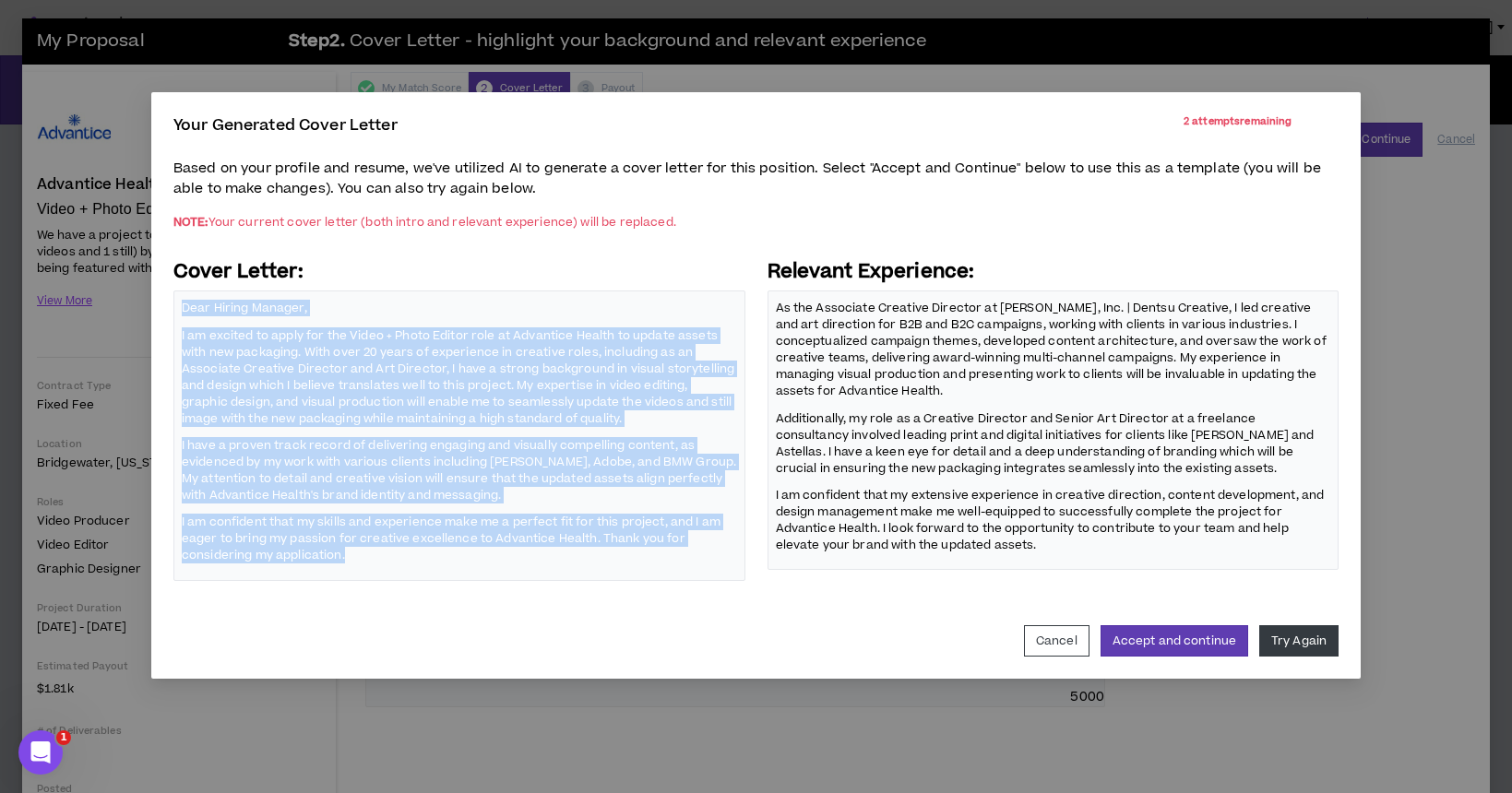
drag, startPoint x: 355, startPoint y: 560, endPoint x: 159, endPoint y: 300, distance: 325.6
click at [159, 300] on div "Your Generated Cover Letter 2 attempts remaining Based on your profile and resu…" at bounding box center [756, 386] width 1210 height 587
copy span "Dear Hiring Manager, I am excited to apply for the Video + Photo Editor role at…"
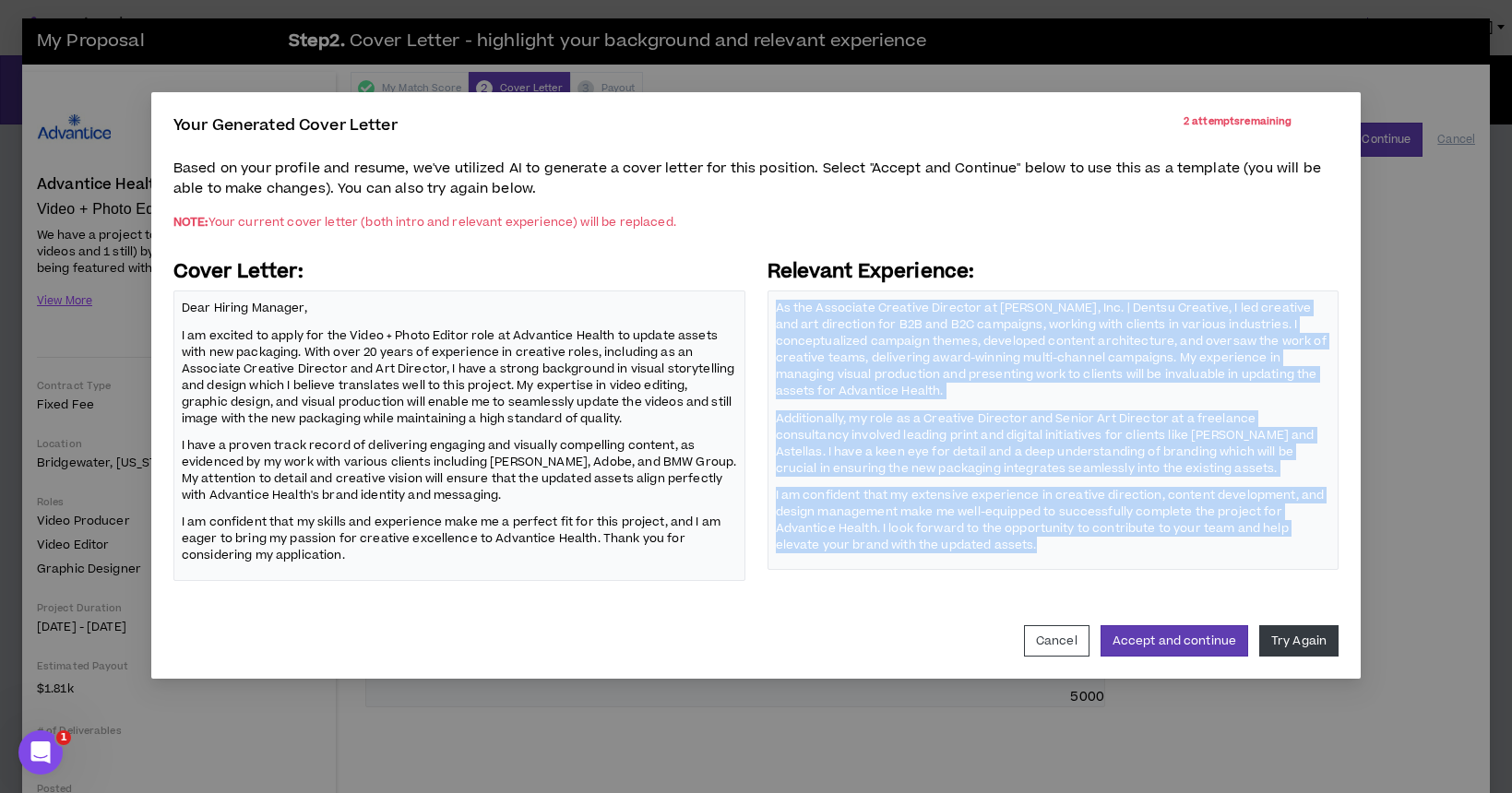
drag, startPoint x: 1033, startPoint y: 543, endPoint x: 797, endPoint y: 358, distance: 299.9
click at [774, 310] on div "As the Associate Creative Director at [PERSON_NAME], Inc. | Dentsu Creative, I …" at bounding box center [1054, 430] width 572 height 280
copy span "As the Associate Creative Director at [PERSON_NAME], Inc. | Dentsu Creative, I …"
click at [1194, 638] on button "Accept and continue" at bounding box center [1175, 641] width 148 height 31
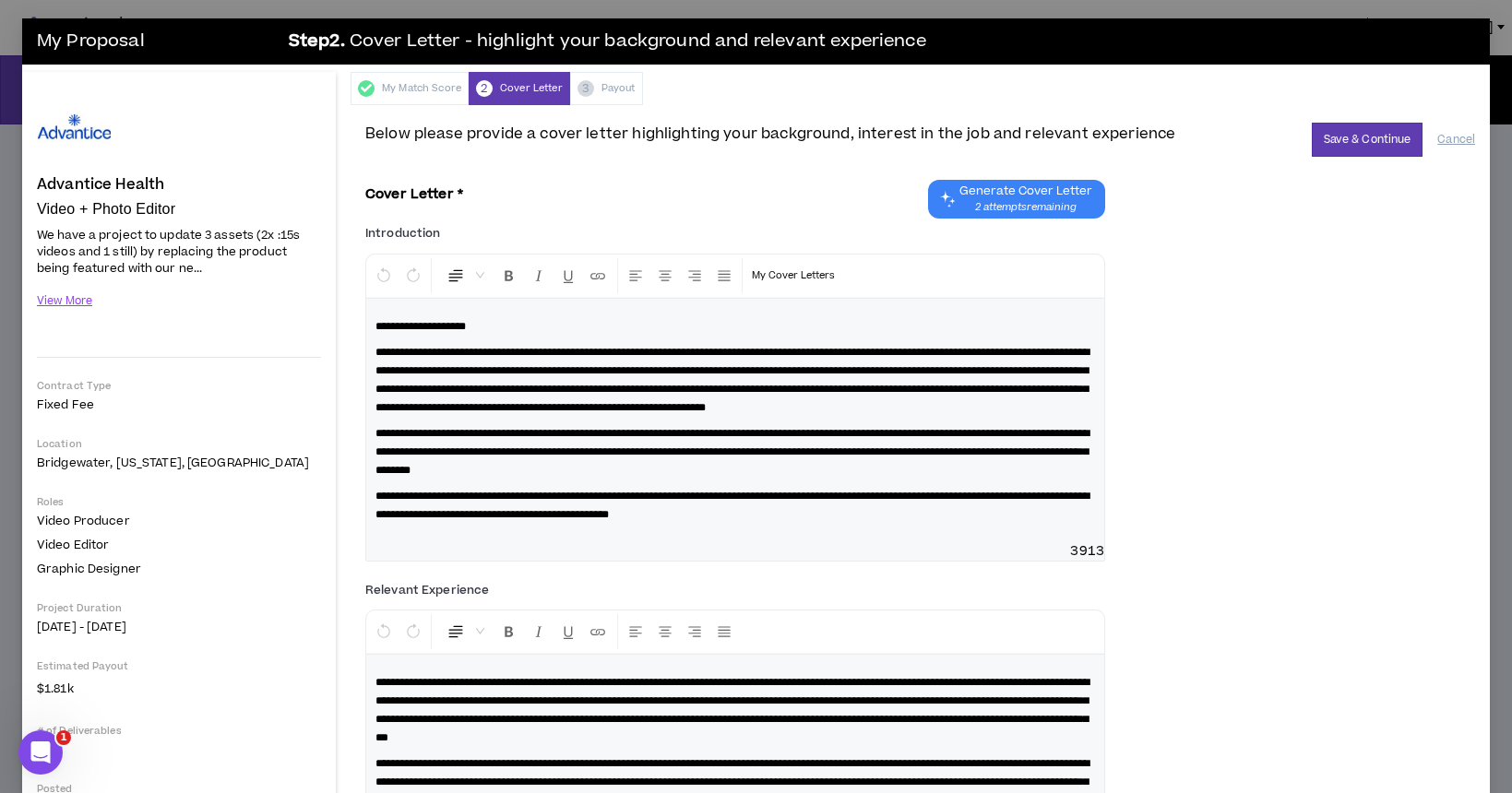
scroll to position [96, 0]
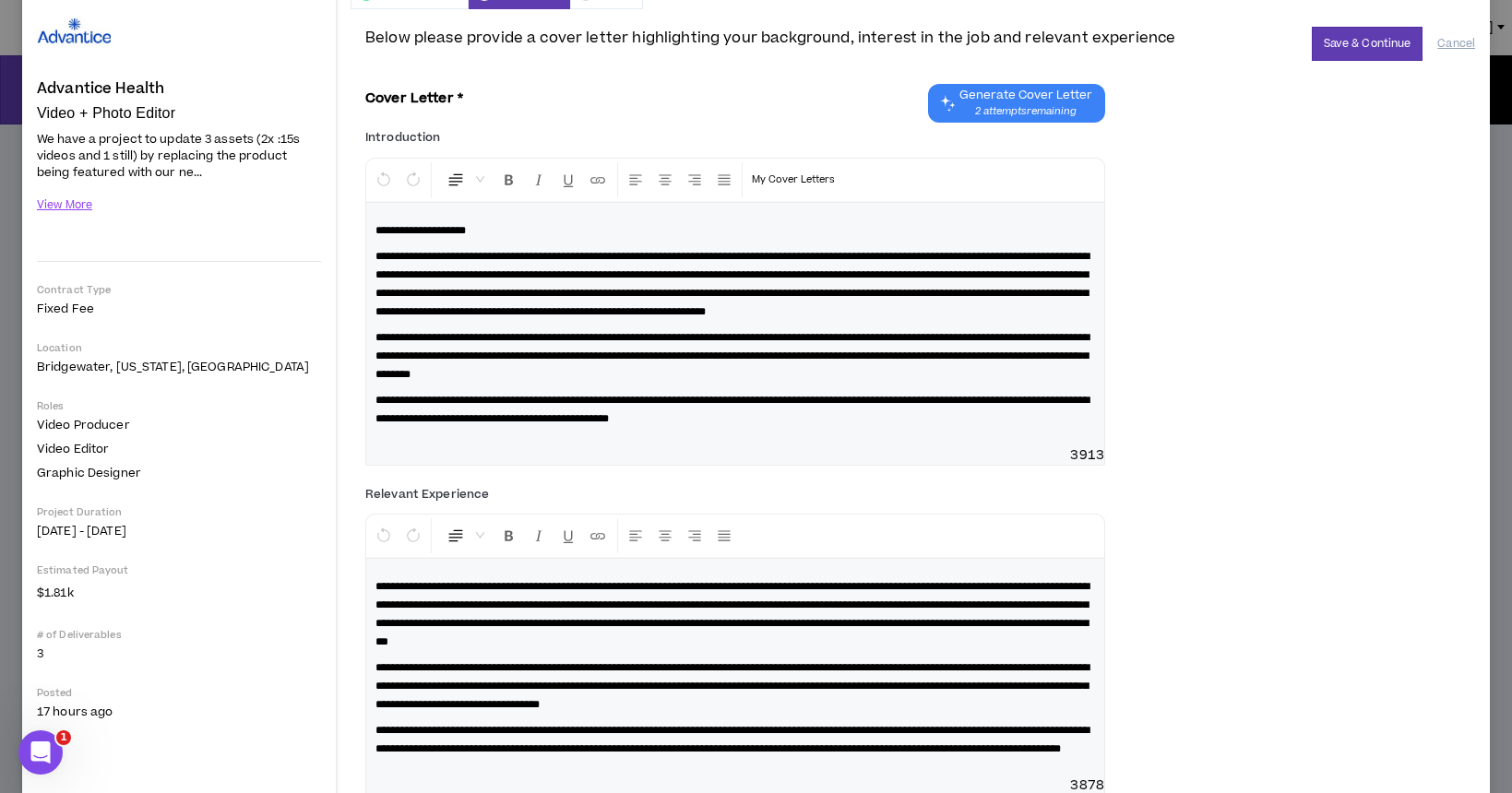
click at [578, 381] on p "**********" at bounding box center [736, 357] width 720 height 56
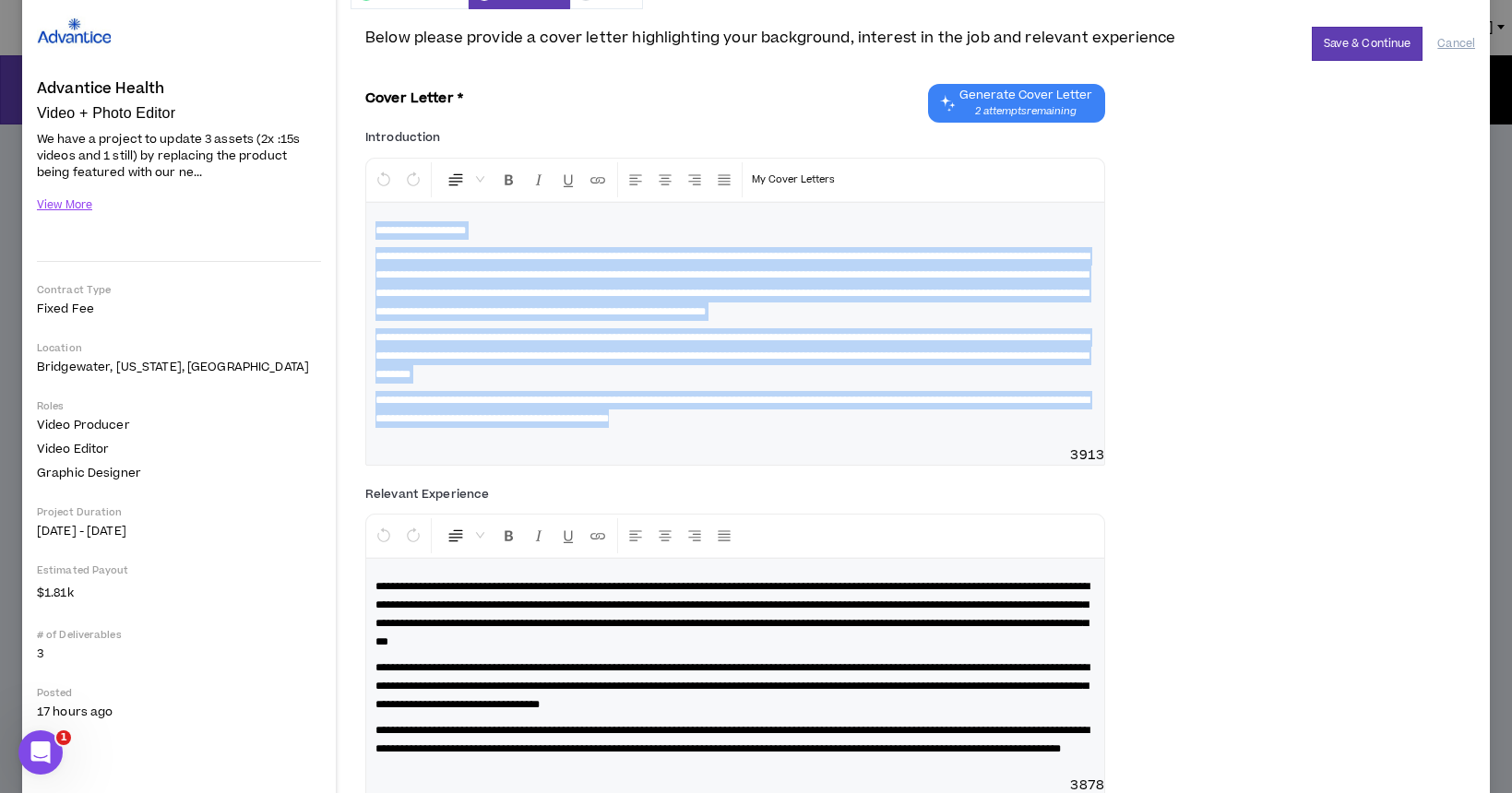
drag, startPoint x: 878, startPoint y: 444, endPoint x: 301, endPoint y: 205, distance: 624.5
click at [301, 205] on div "Advantice Health Video + Photo Editor Hide Details We have a project to update …" at bounding box center [756, 401] width 1468 height 852
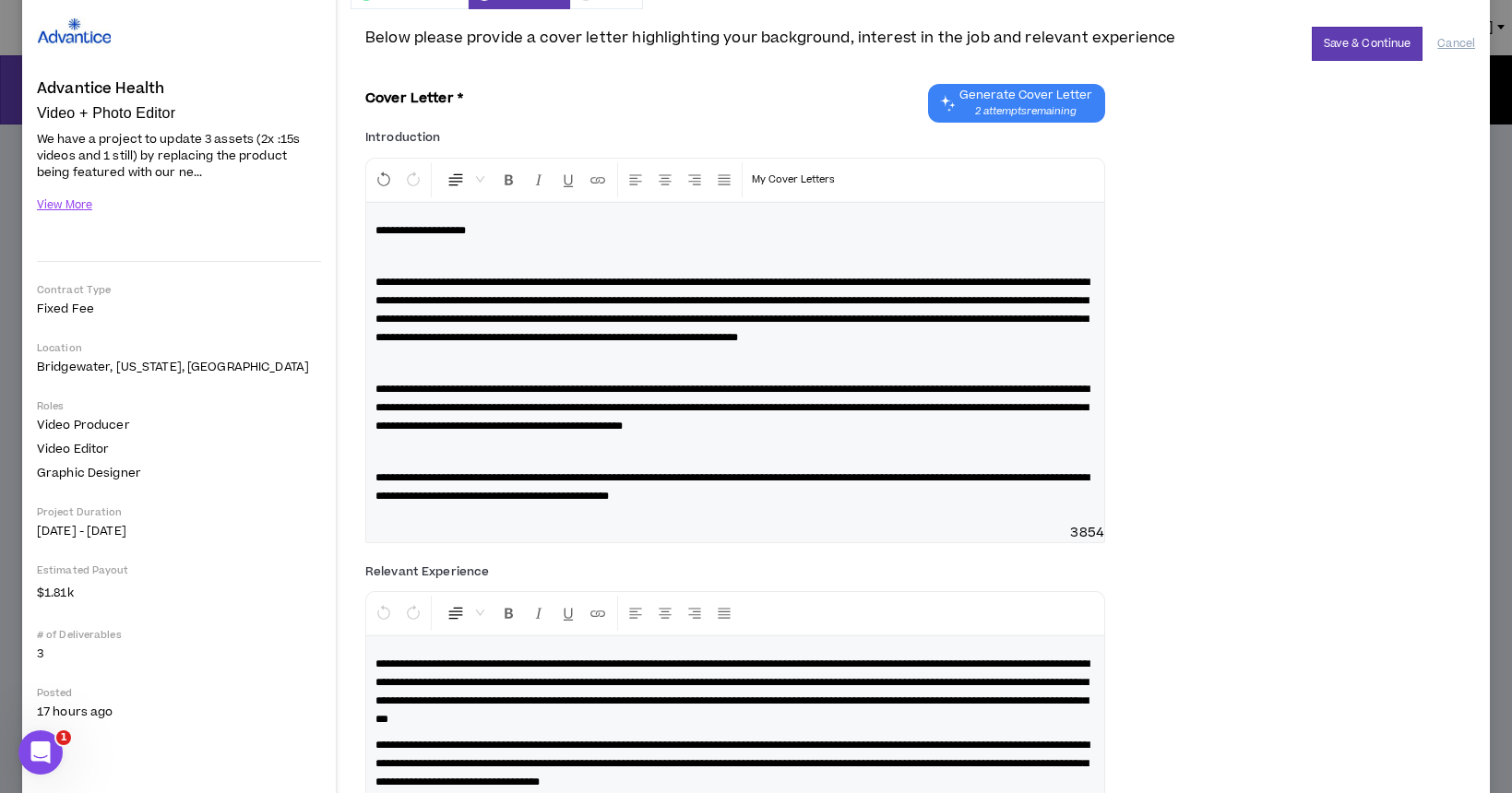
click at [450, 259] on p at bounding box center [736, 256] width 720 height 19
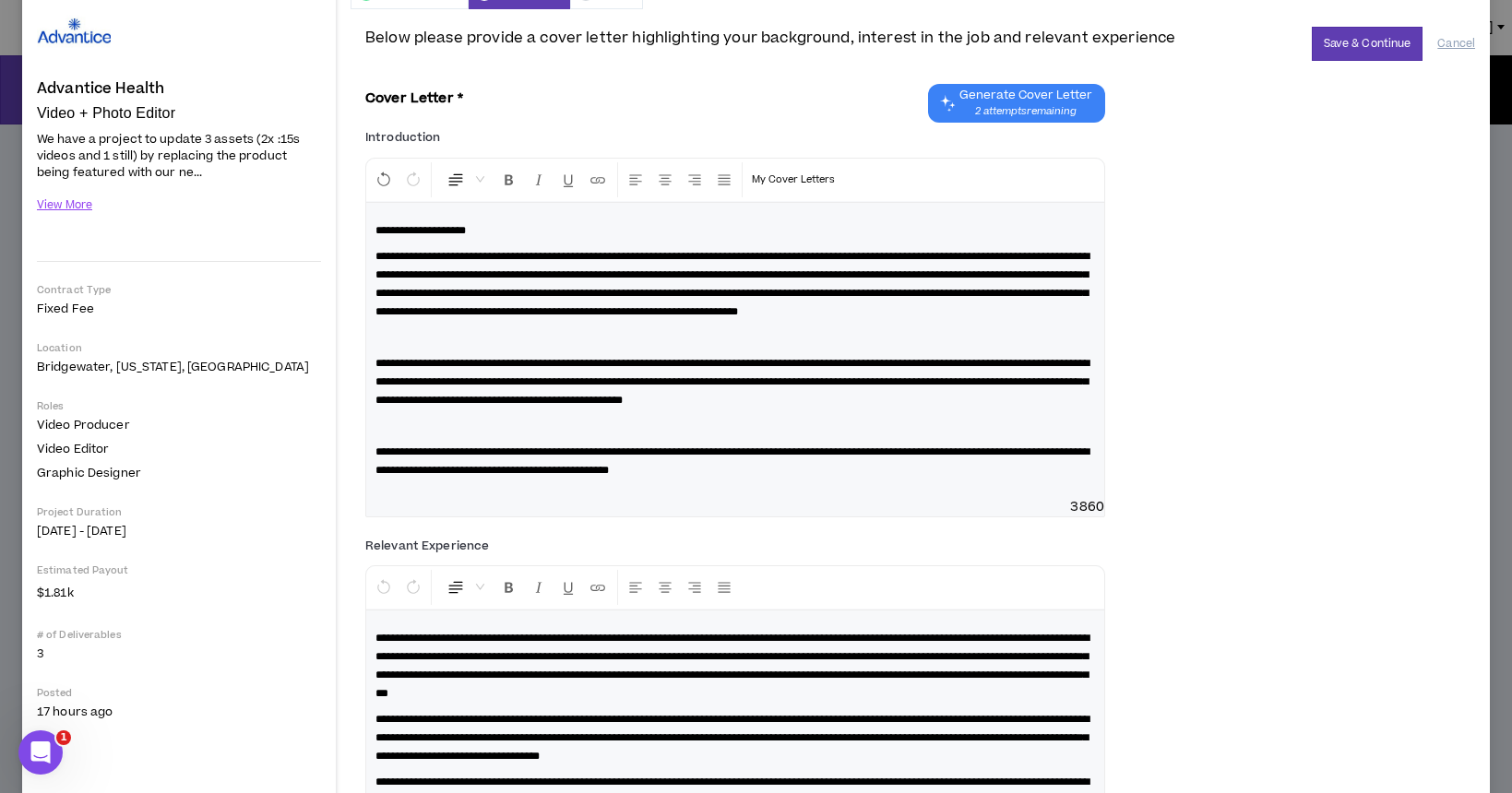
click at [418, 347] on p at bounding box center [736, 338] width 720 height 19
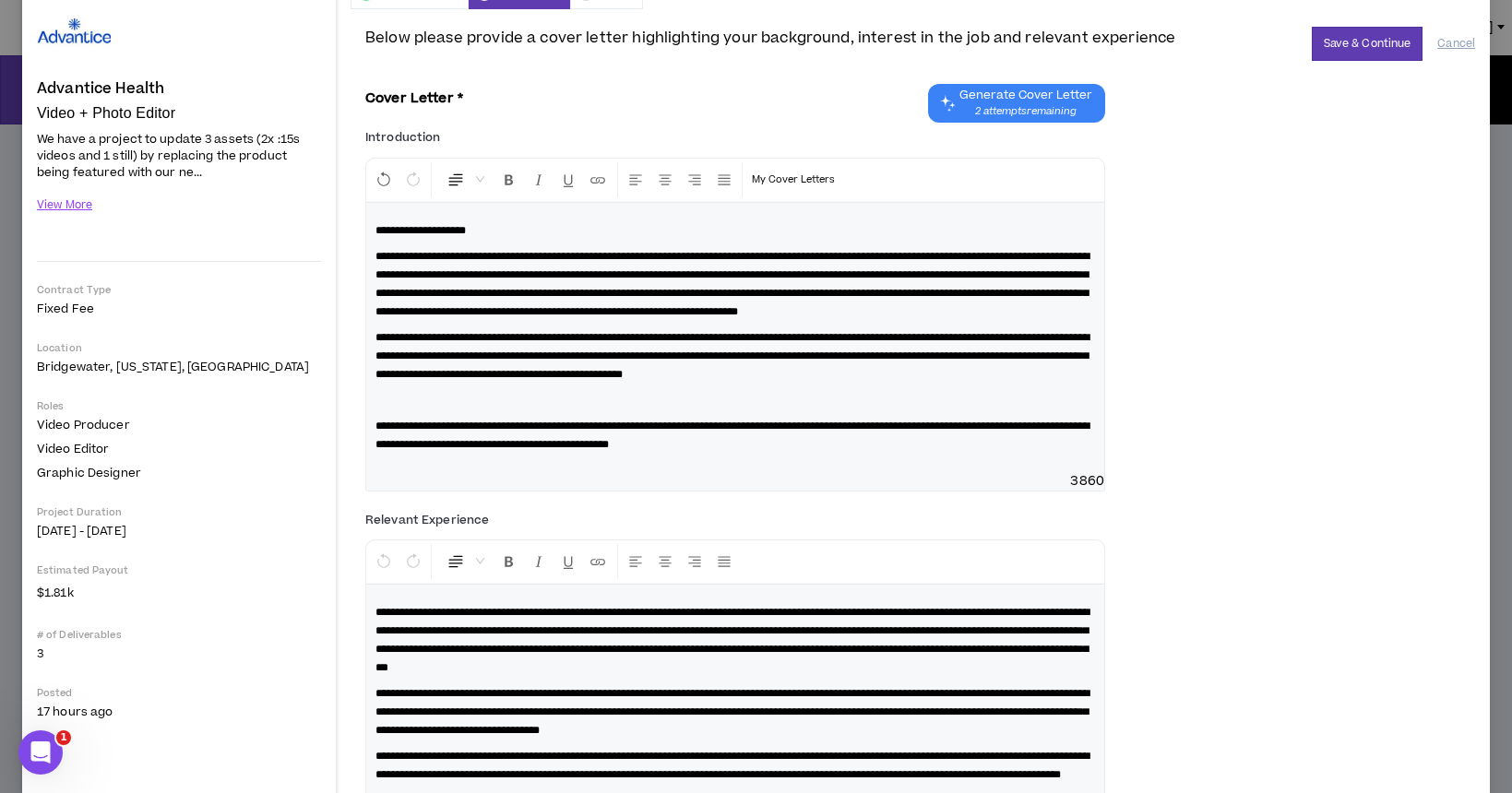
click at [414, 409] on p at bounding box center [736, 400] width 720 height 19
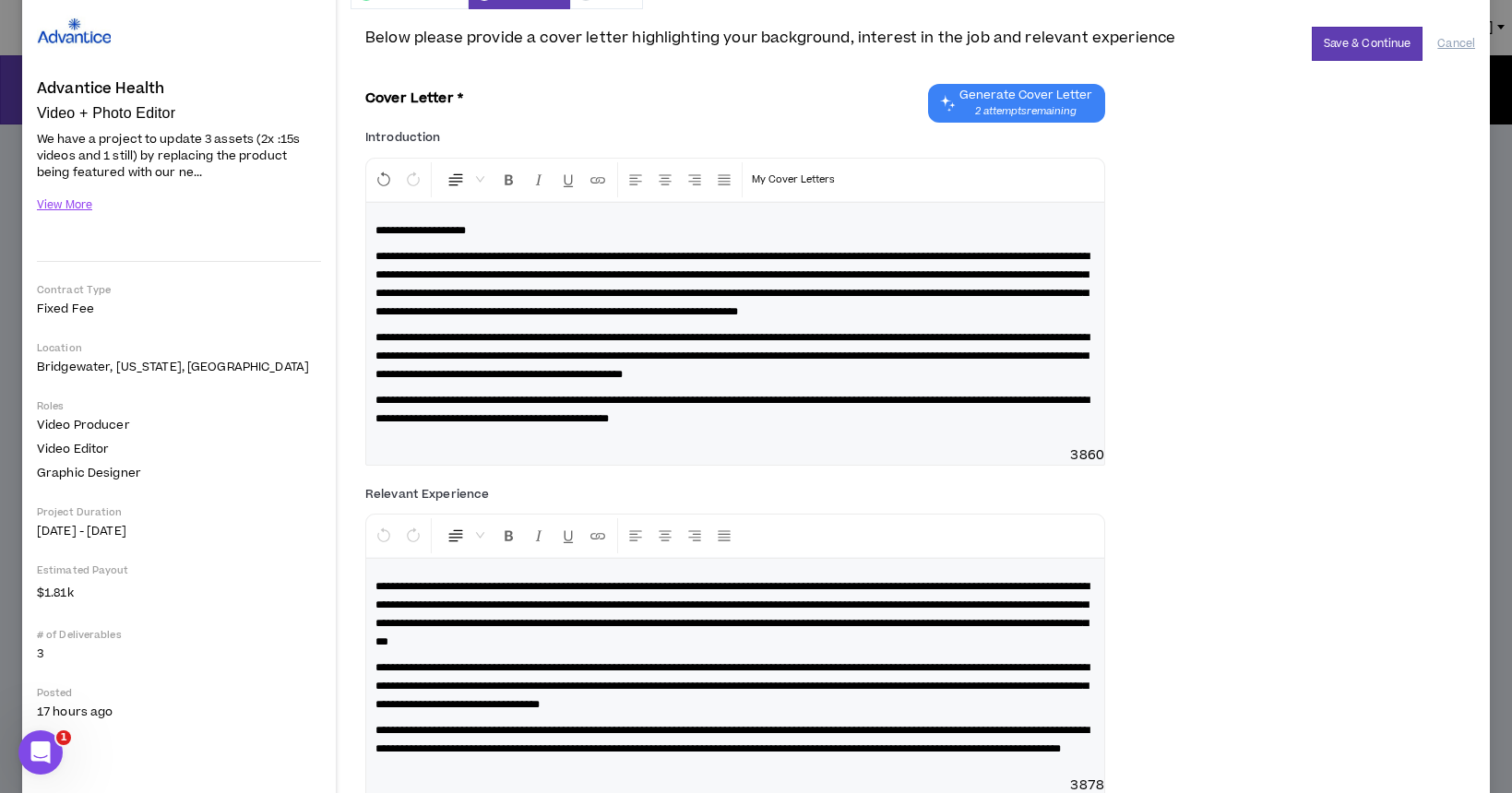
click at [427, 446] on div "**********" at bounding box center [736, 325] width 739 height 243
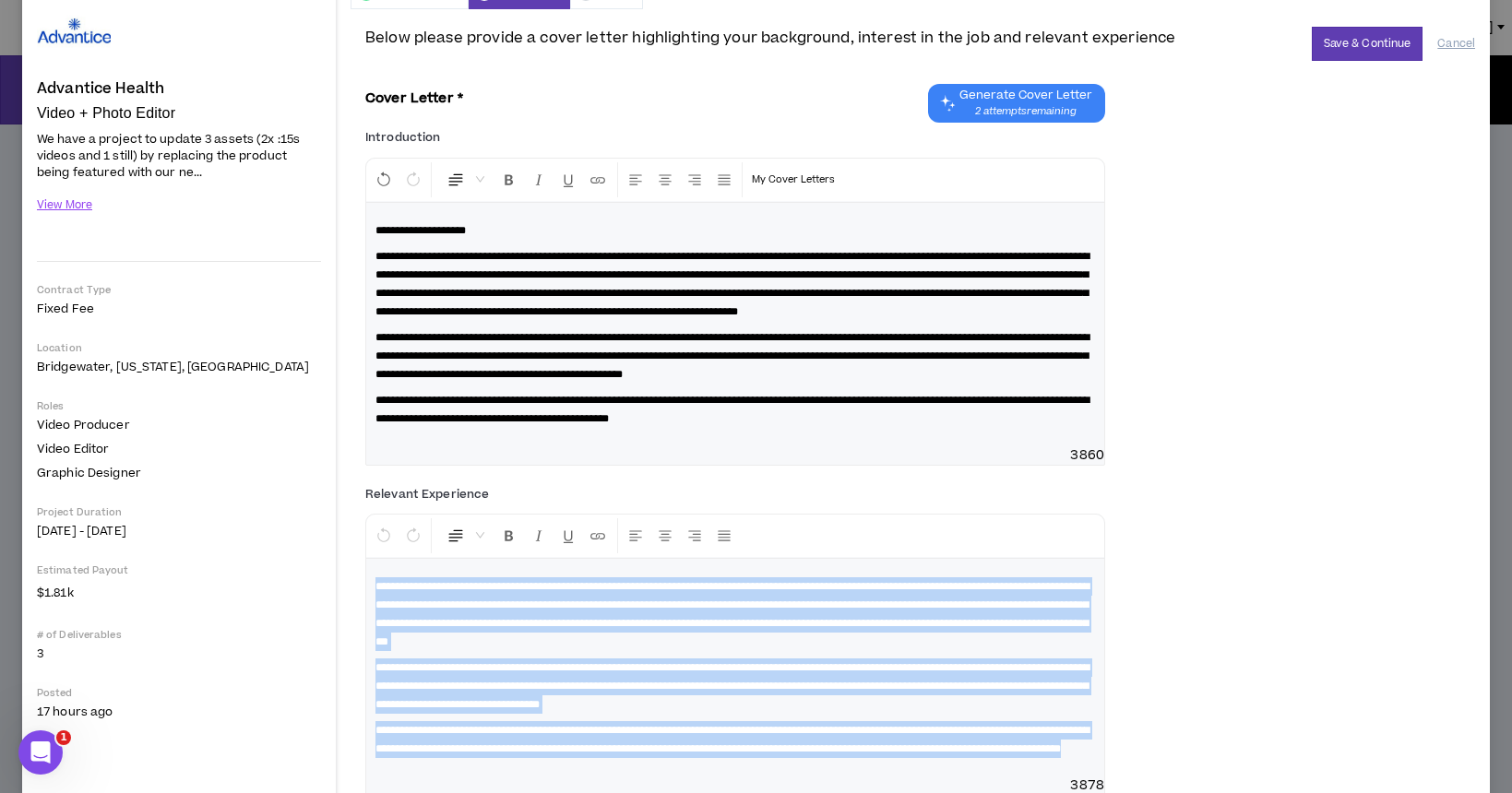
scroll to position [189, 0]
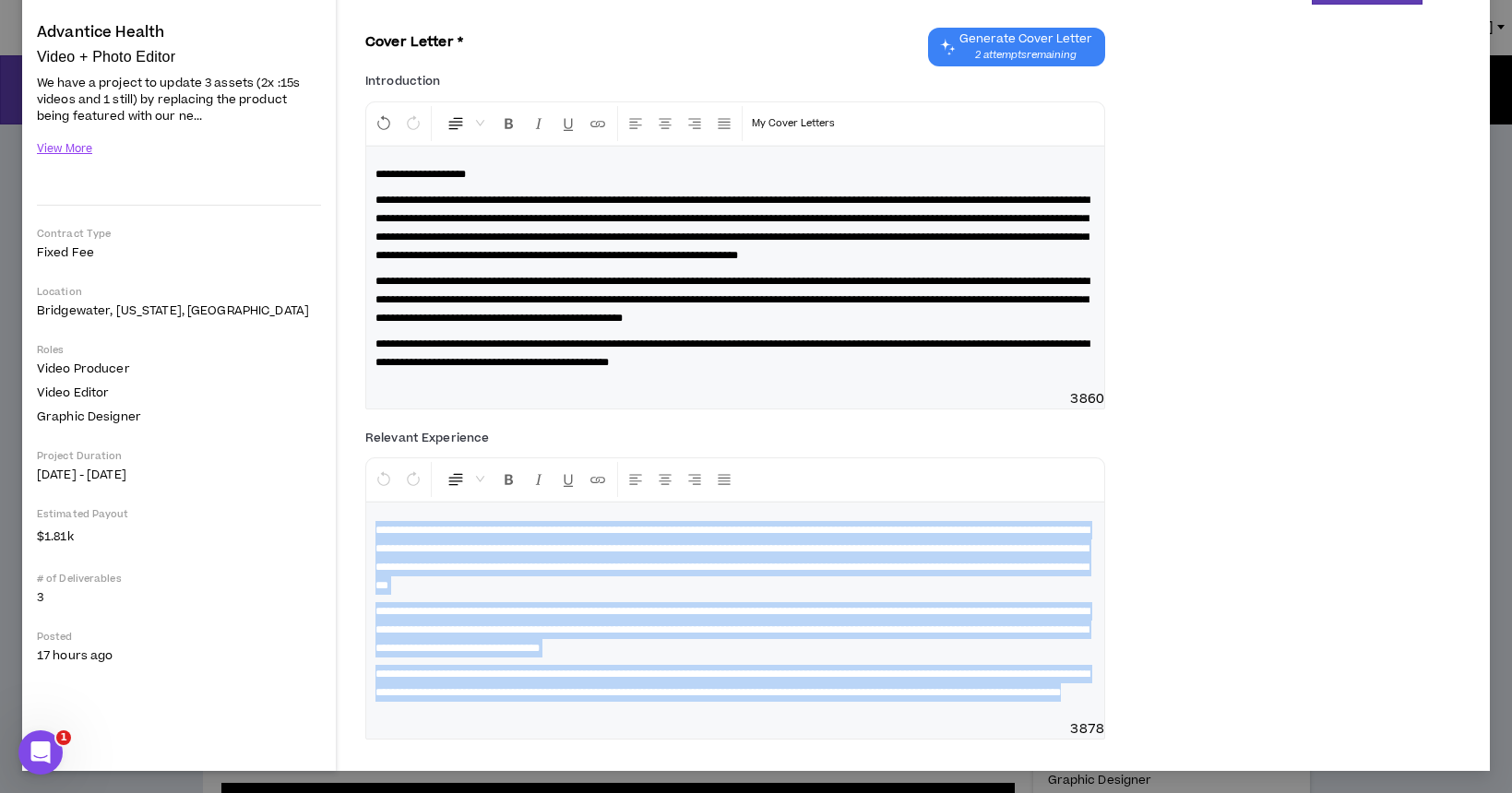
drag, startPoint x: 374, startPoint y: 591, endPoint x: 719, endPoint y: 883, distance: 452.0
click at [719, 792] on html "Talent Tools [PERSON_NAME] Projects Profile Contracts Jobs Teams Preferences Lo…" at bounding box center [756, 396] width 1512 height 793
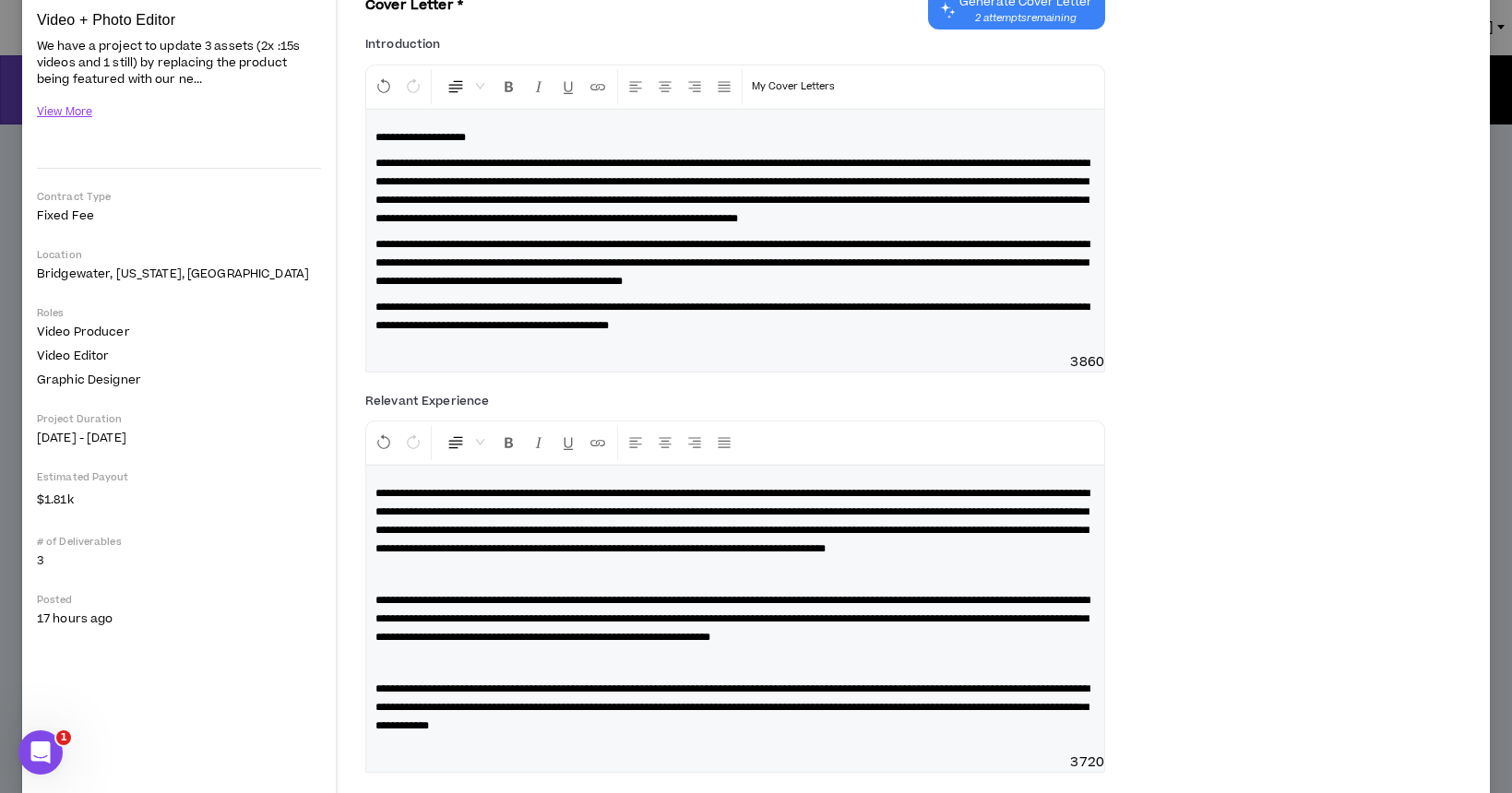
click at [463, 584] on p at bounding box center [736, 575] width 720 height 19
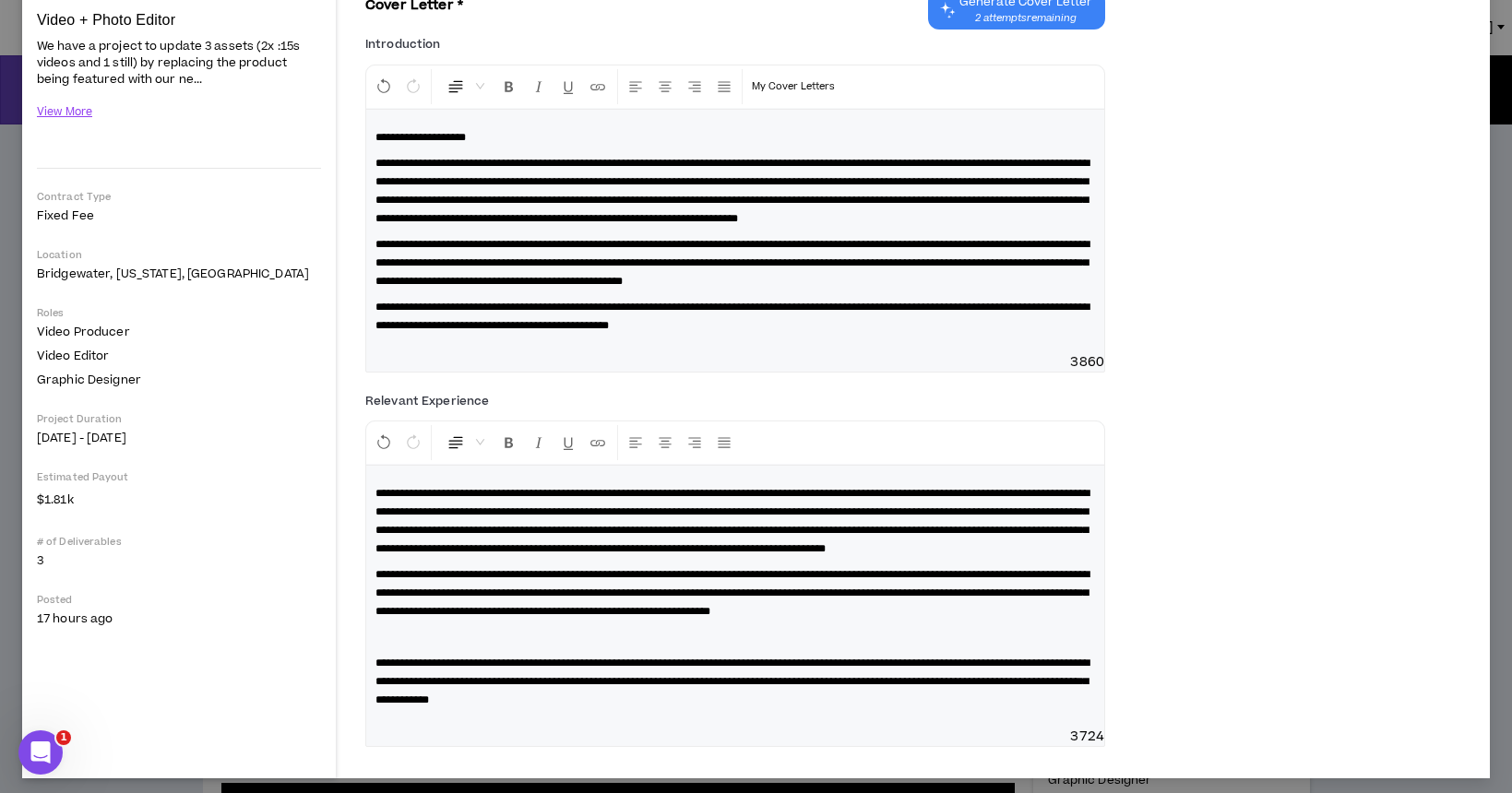
click at [454, 647] on p at bounding box center [736, 637] width 720 height 19
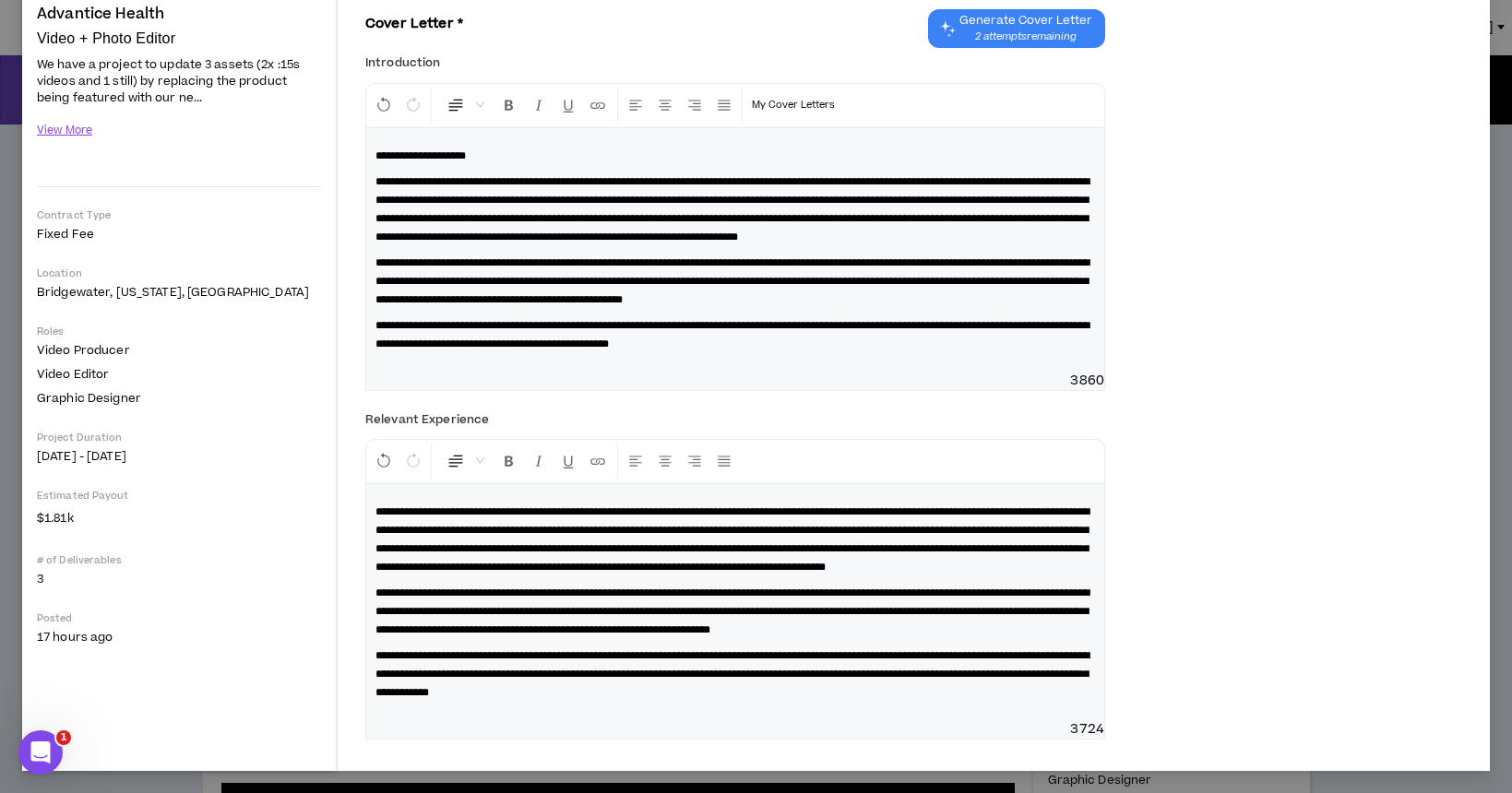
scroll to position [0, 0]
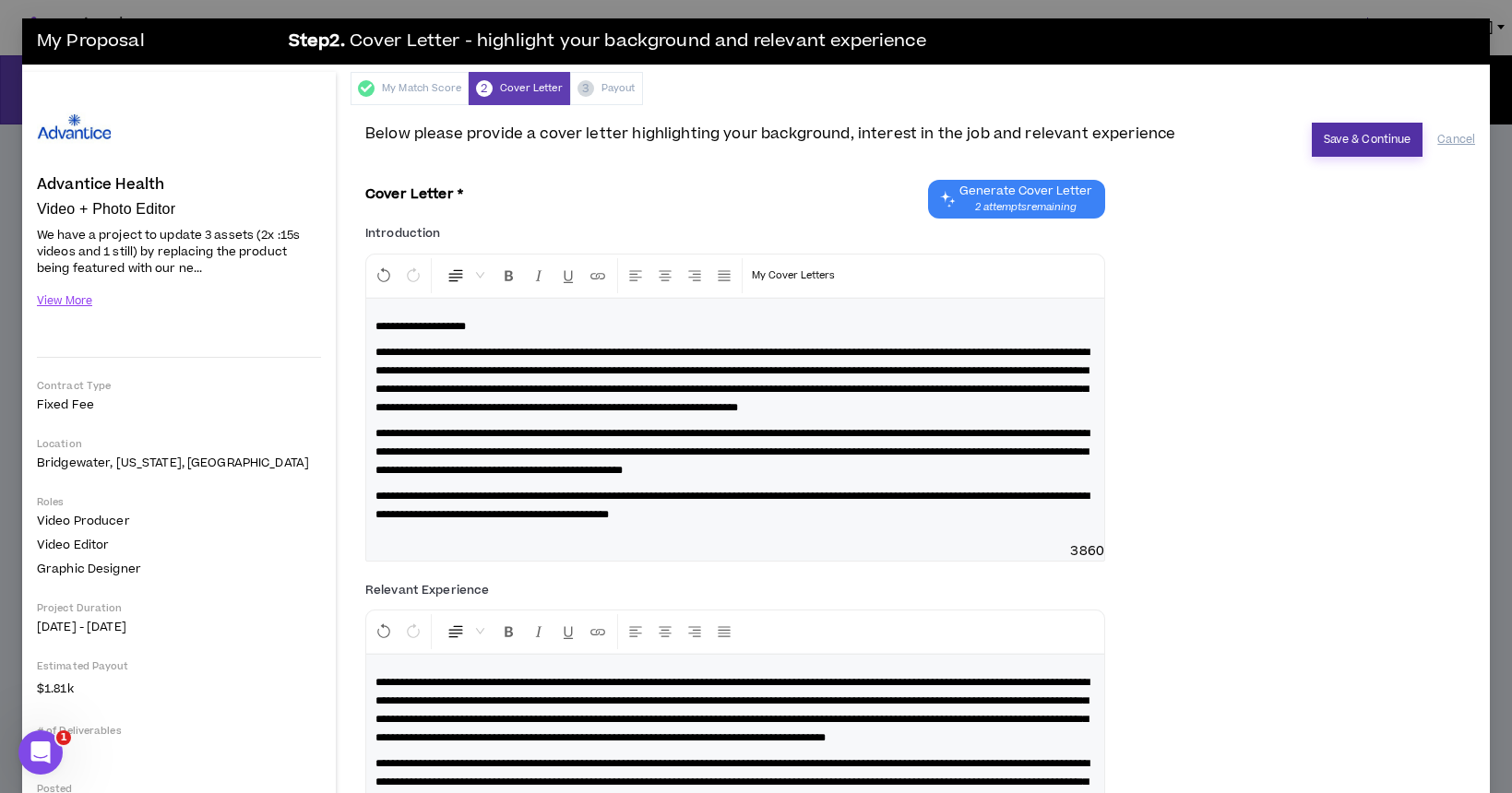
click at [1374, 136] on button "Save & Continue" at bounding box center [1368, 139] width 112 height 34
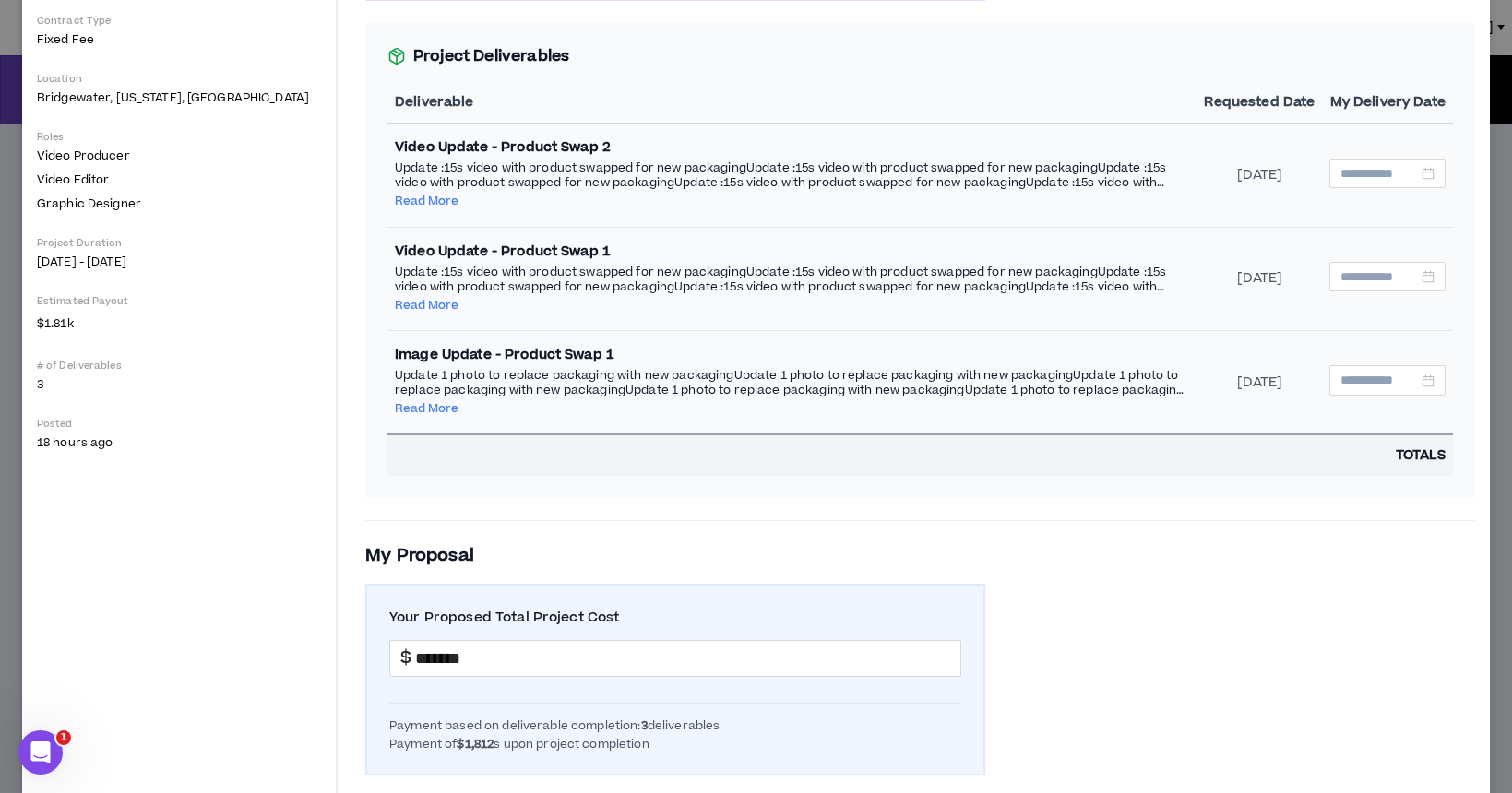
scroll to position [357, 0]
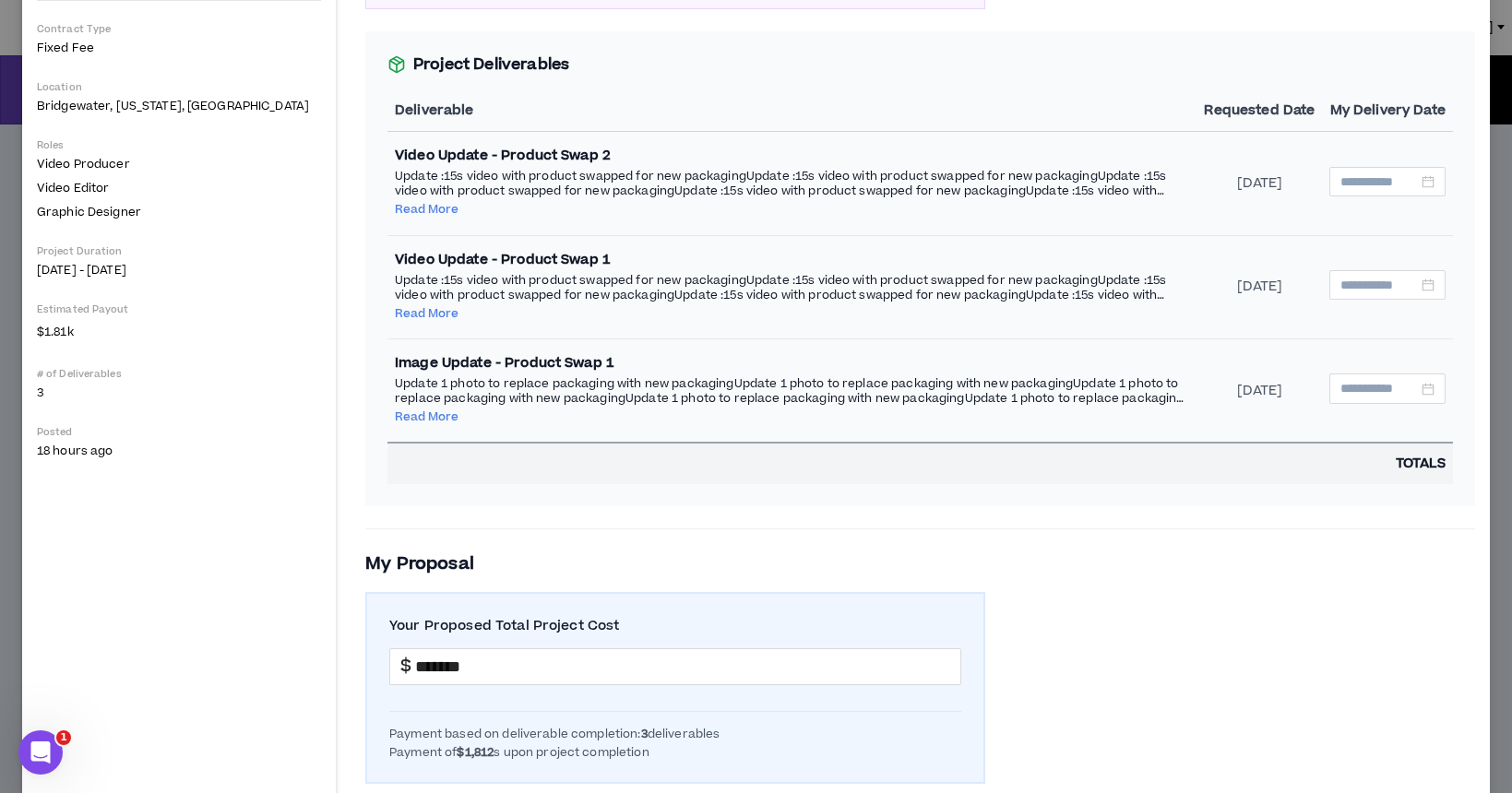
click at [1248, 184] on div "[DATE]" at bounding box center [1259, 183] width 111 height 19
click at [1428, 182] on div at bounding box center [1387, 181] width 94 height 20
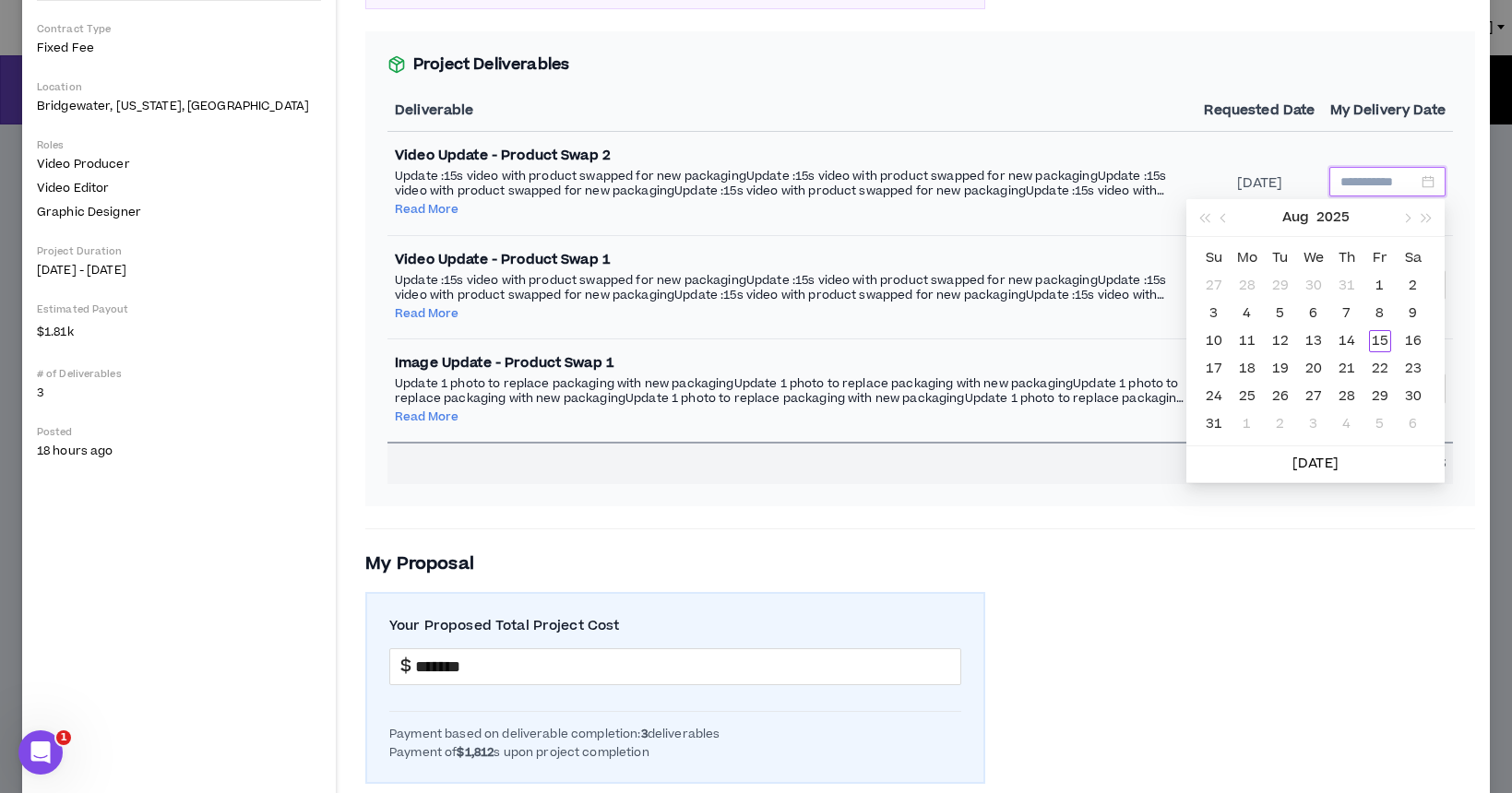
click at [1361, 145] on td at bounding box center [1387, 183] width 131 height 104
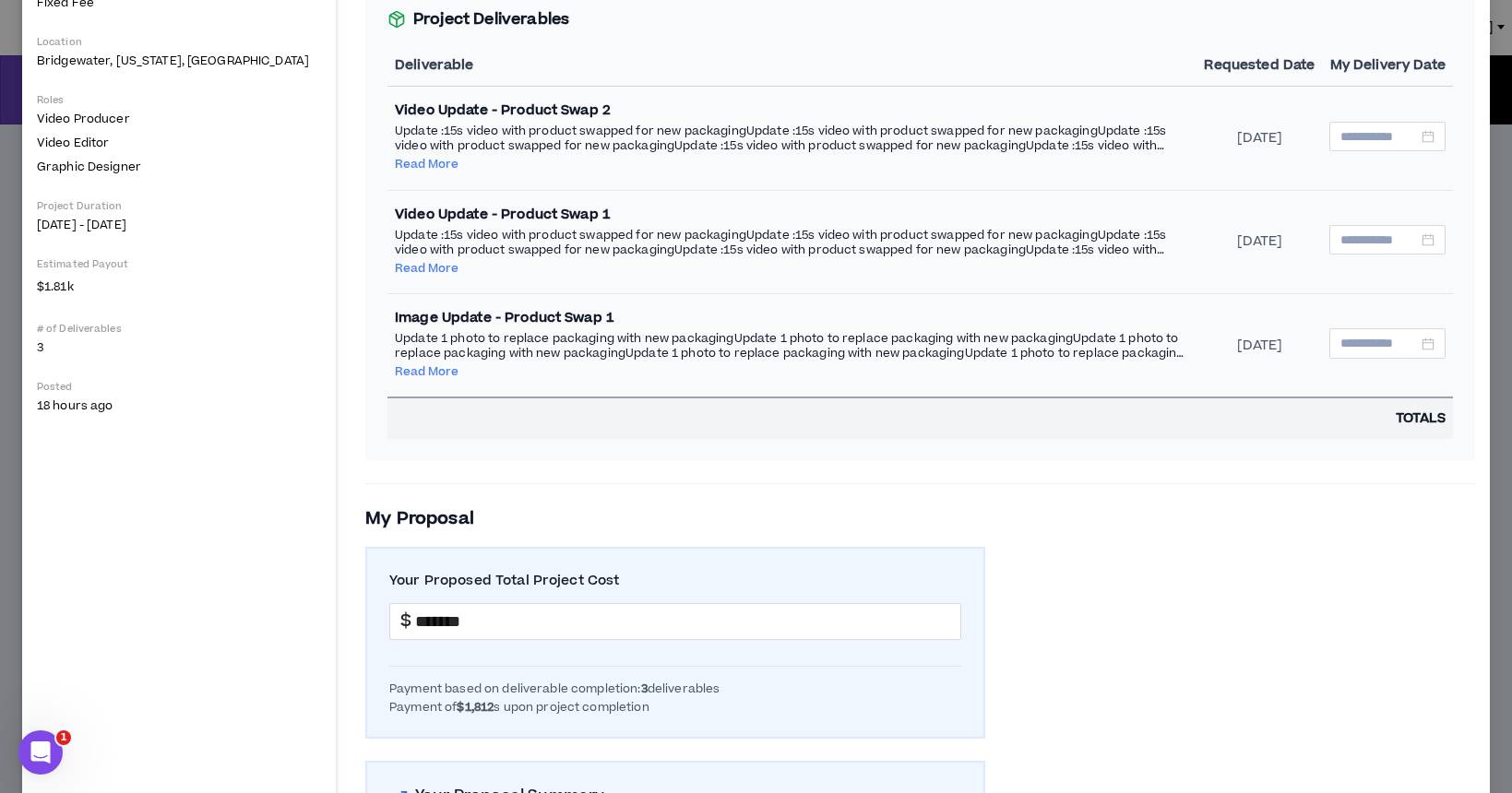
scroll to position [399, 0]
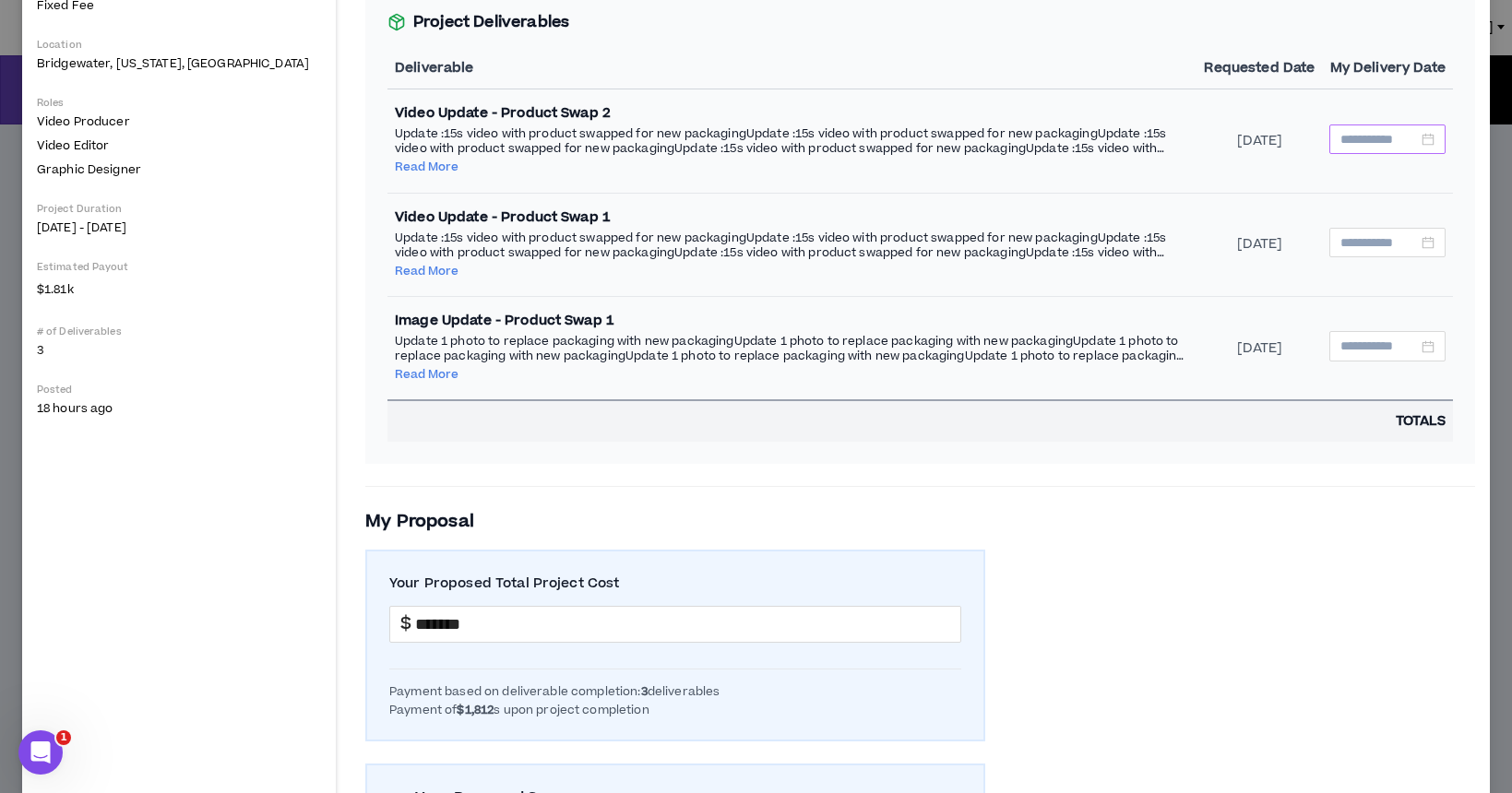
click at [1438, 137] on div at bounding box center [1387, 139] width 117 height 30
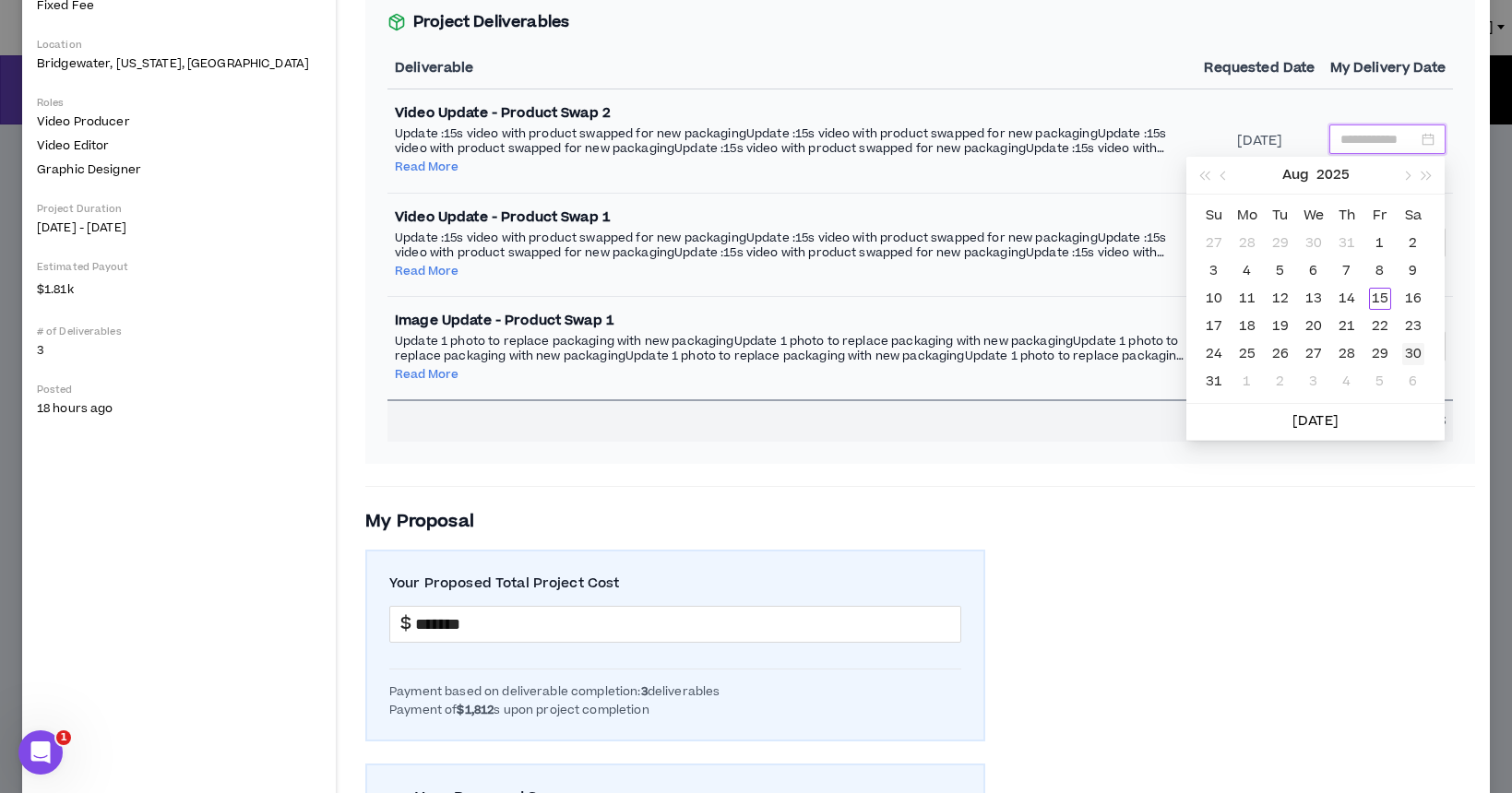
type input "**********"
click at [1414, 355] on div "30" at bounding box center [1413, 354] width 22 height 22
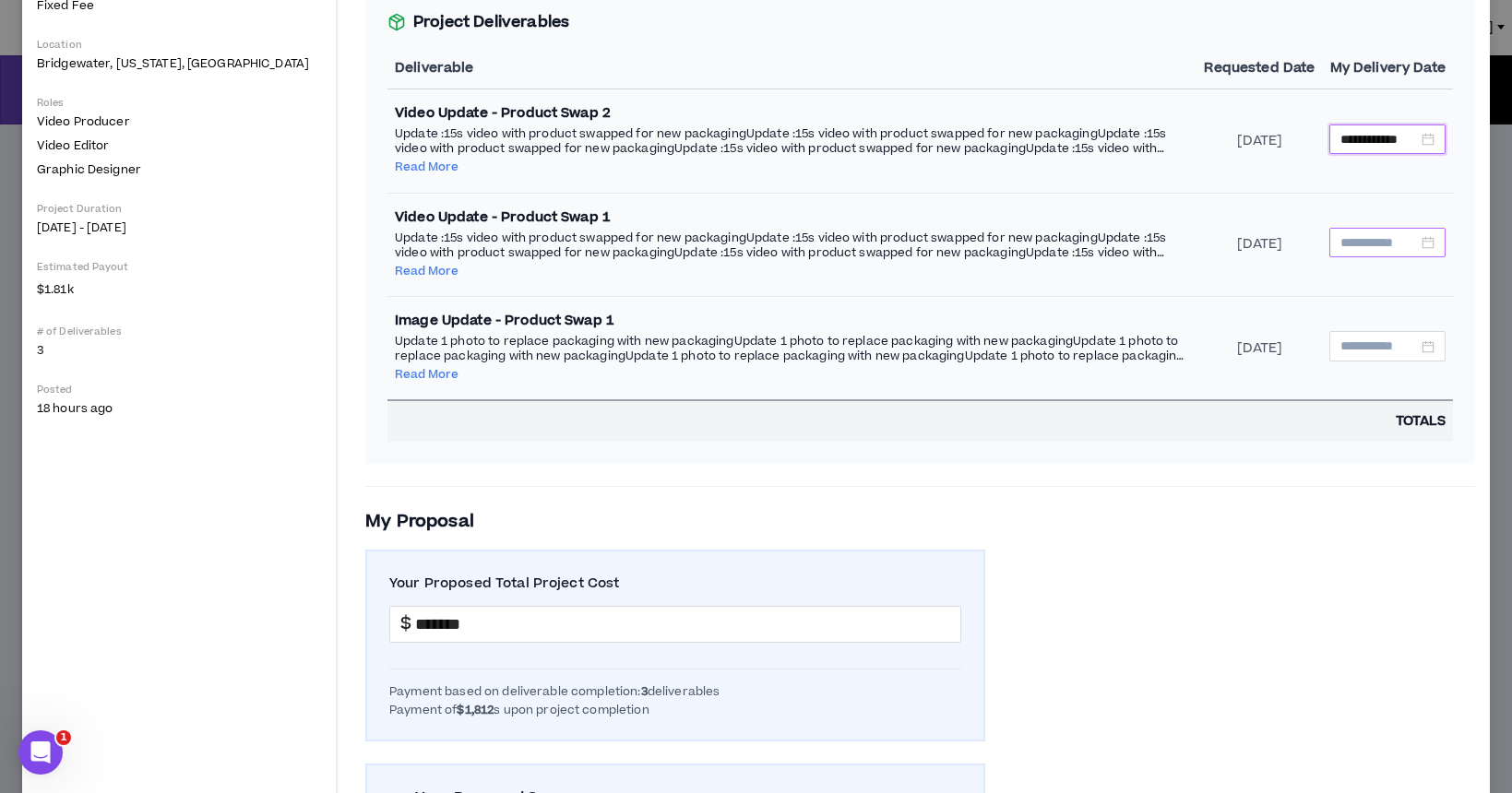
click at [1430, 235] on div at bounding box center [1387, 242] width 94 height 20
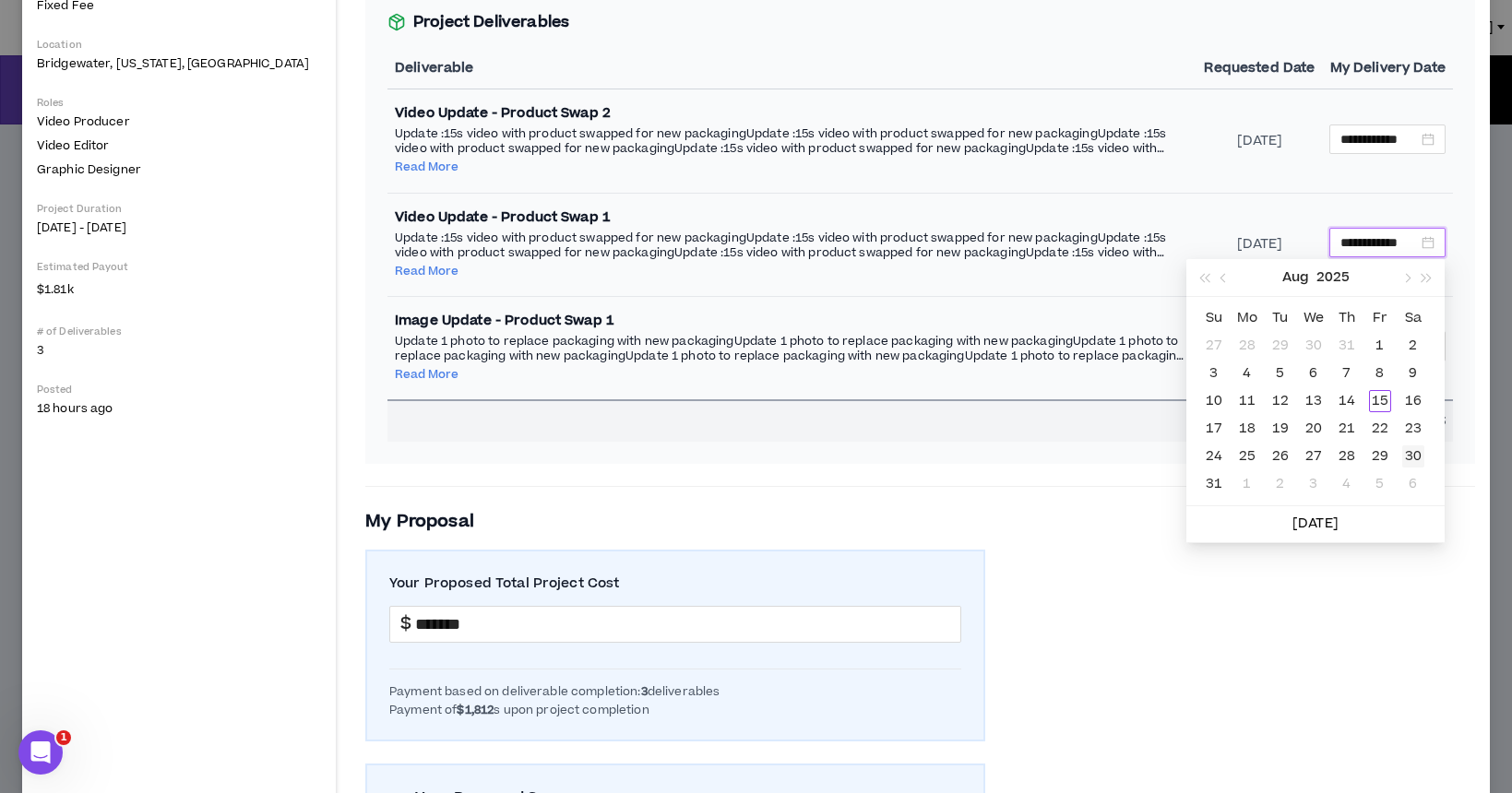
type input "**********"
click at [1413, 455] on div "30" at bounding box center [1413, 456] width 22 height 22
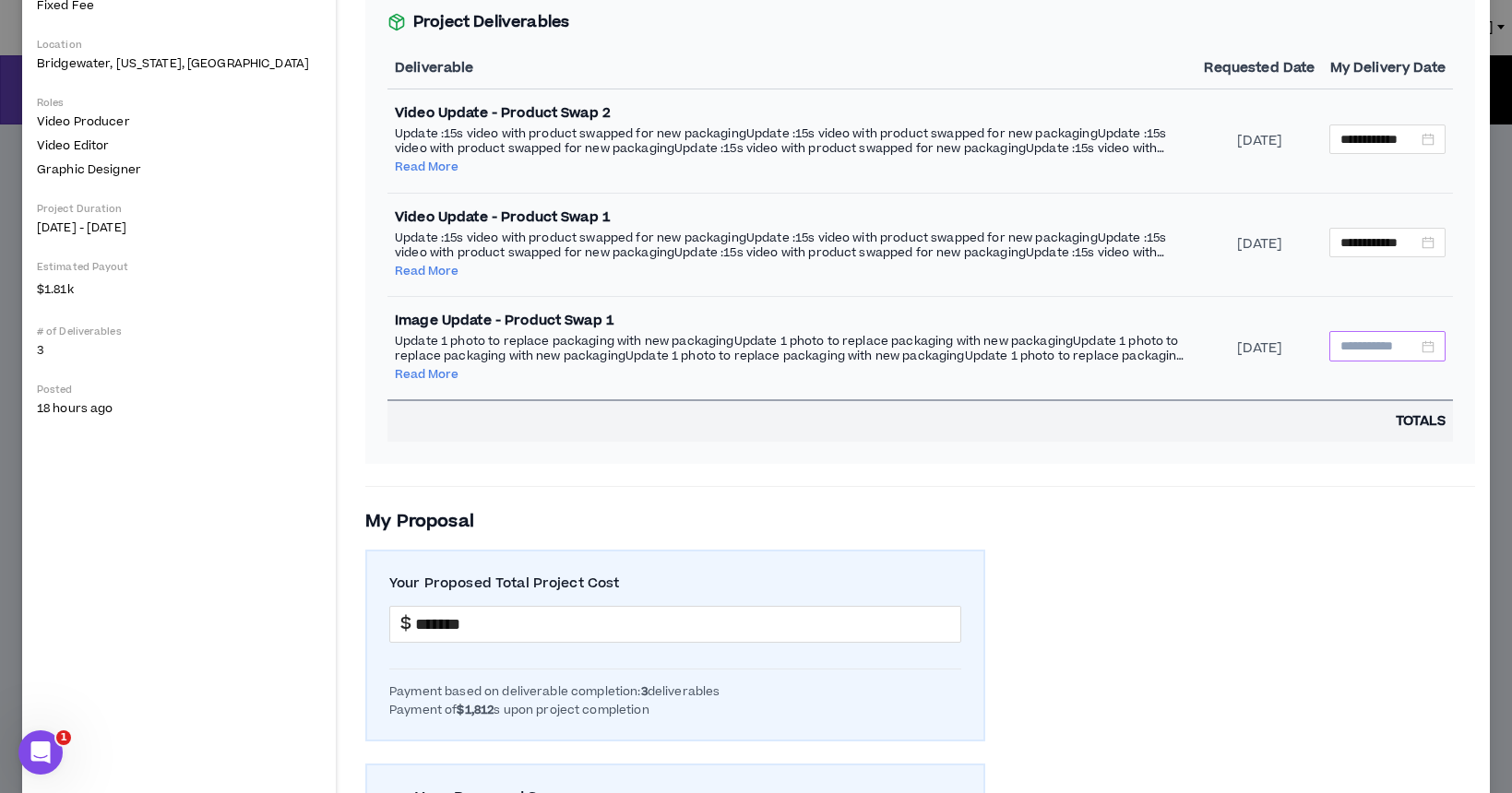
click at [1434, 341] on div at bounding box center [1387, 346] width 94 height 20
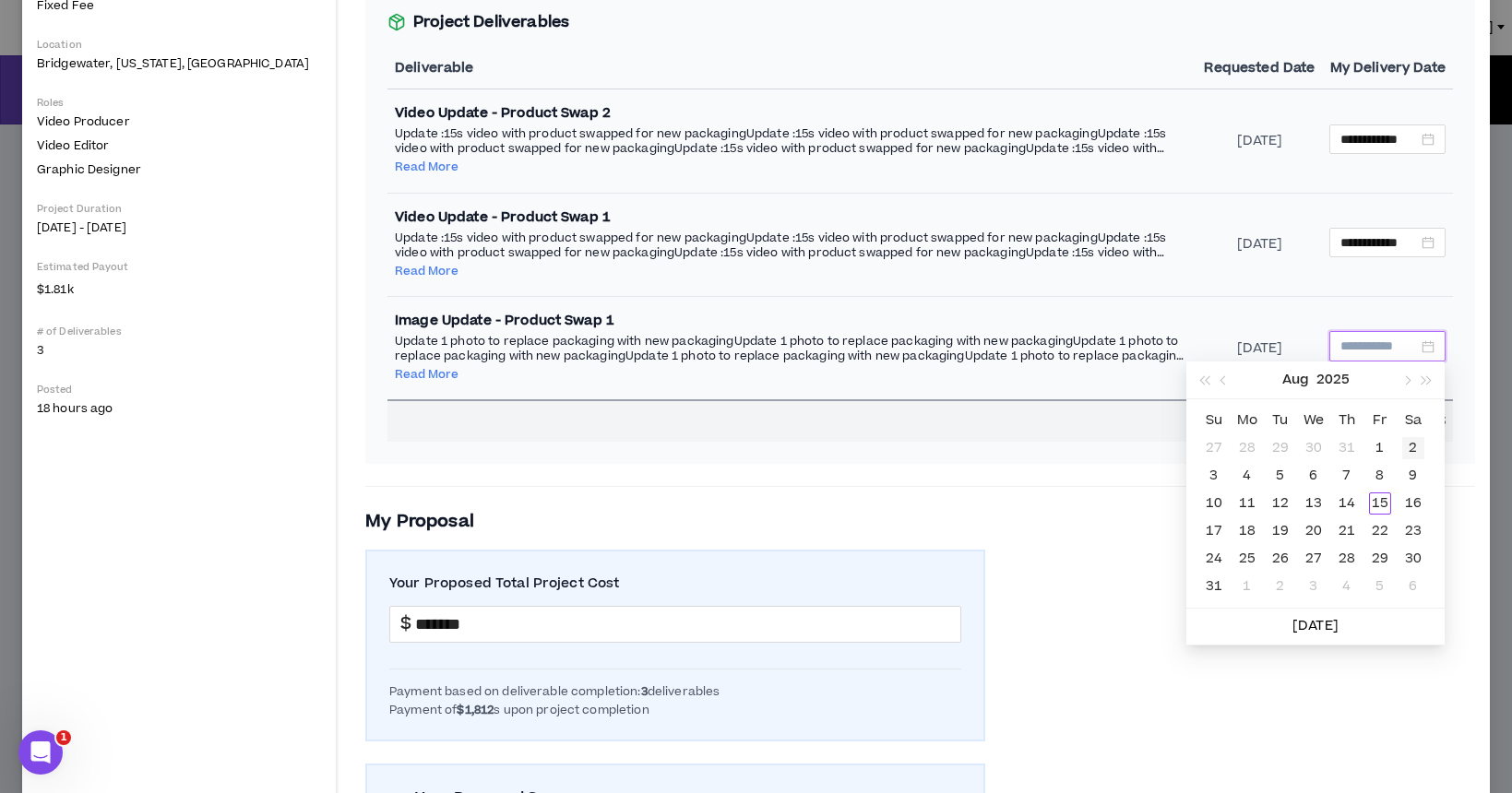
type input "**********"
click at [1415, 554] on div "30" at bounding box center [1413, 559] width 22 height 22
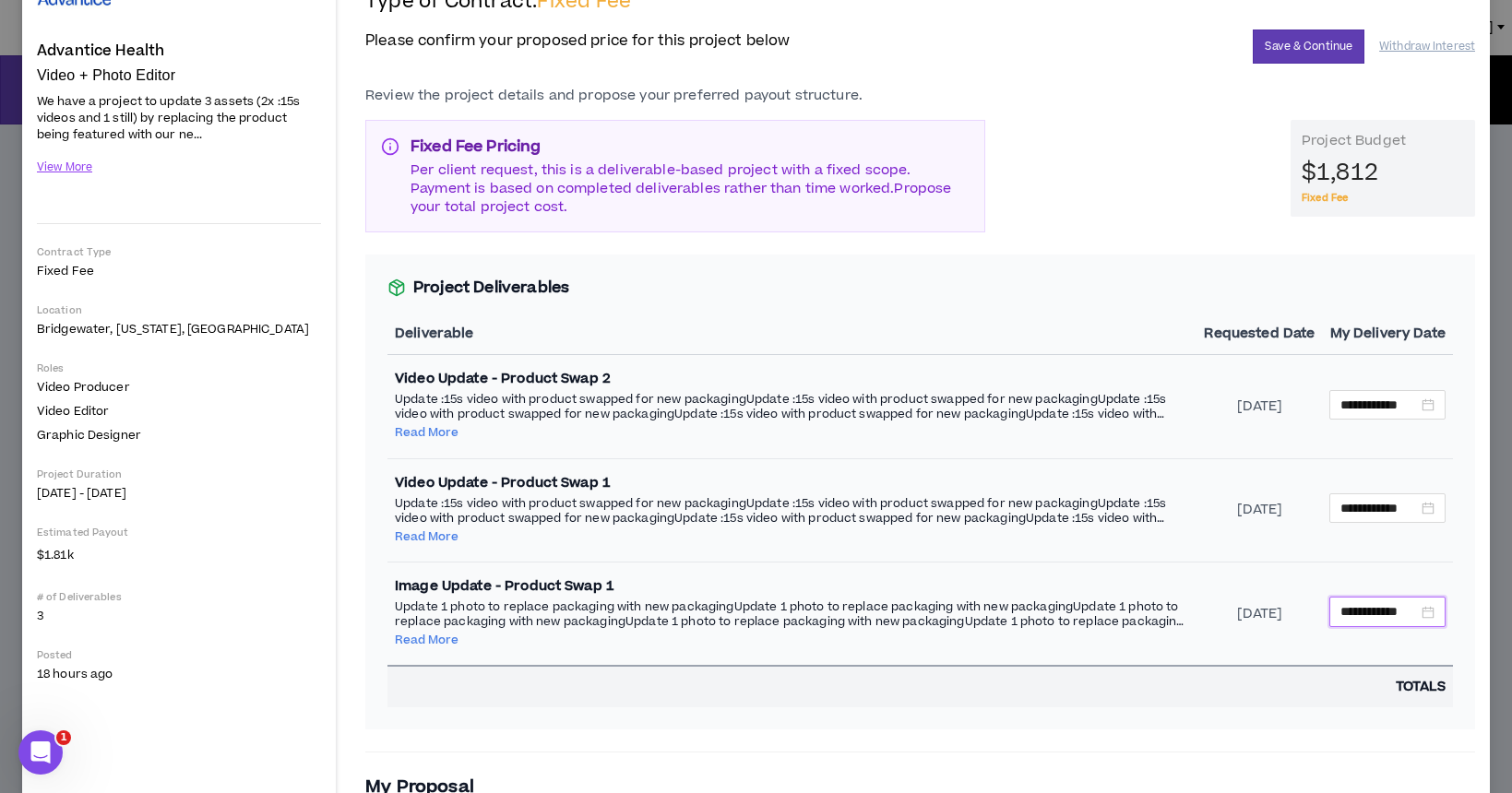
scroll to position [0, 0]
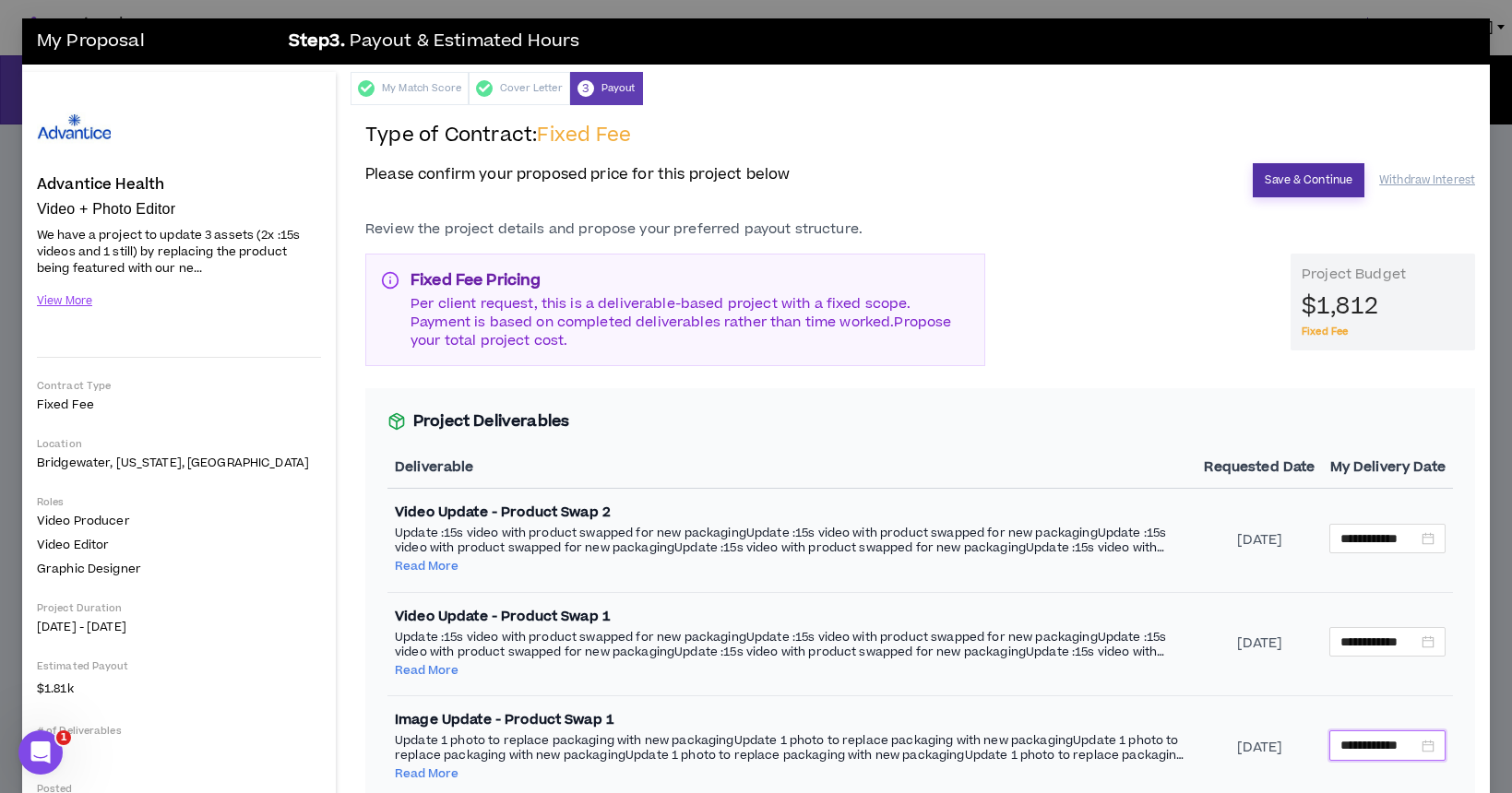
click at [1315, 180] on button "Save & Continue" at bounding box center [1309, 180] width 112 height 34
